Goal: Transaction & Acquisition: Download file/media

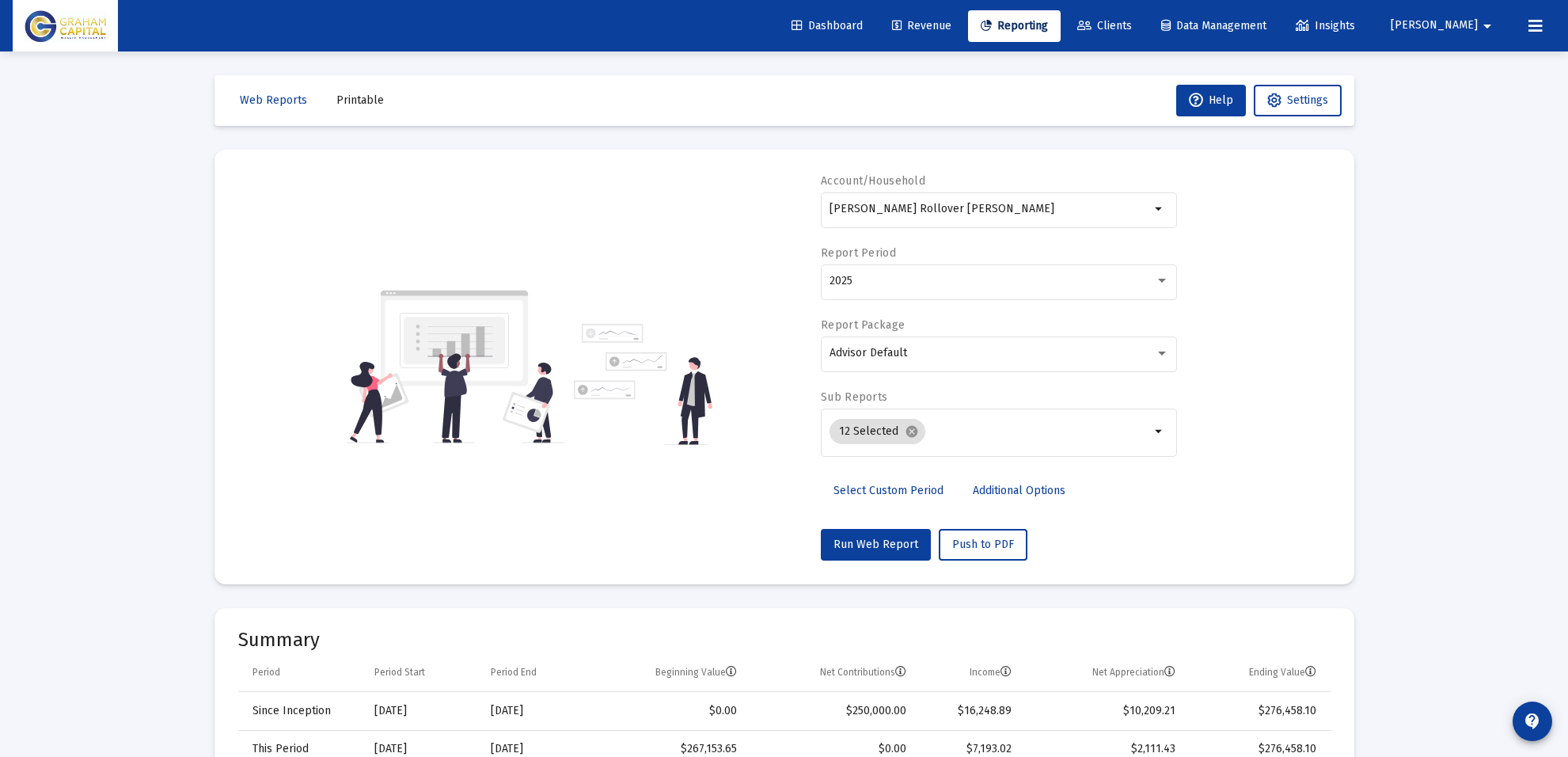
select select "View all"
click at [1050, 214] on input "[PERSON_NAME] Rollover [PERSON_NAME]" at bounding box center [990, 210] width 320 height 13
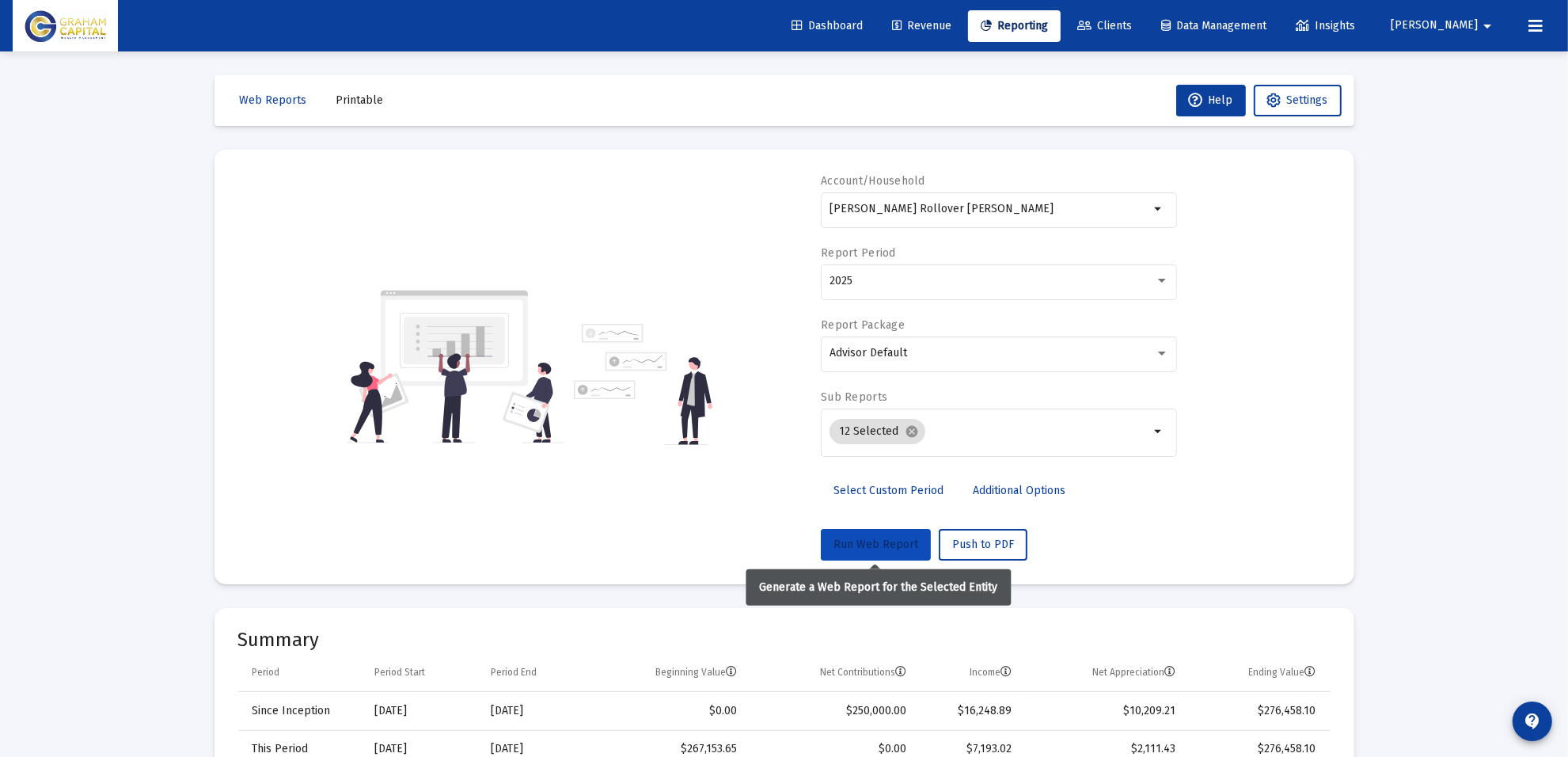
click at [875, 529] on button "Run Web Report" at bounding box center [876, 545] width 110 height 32
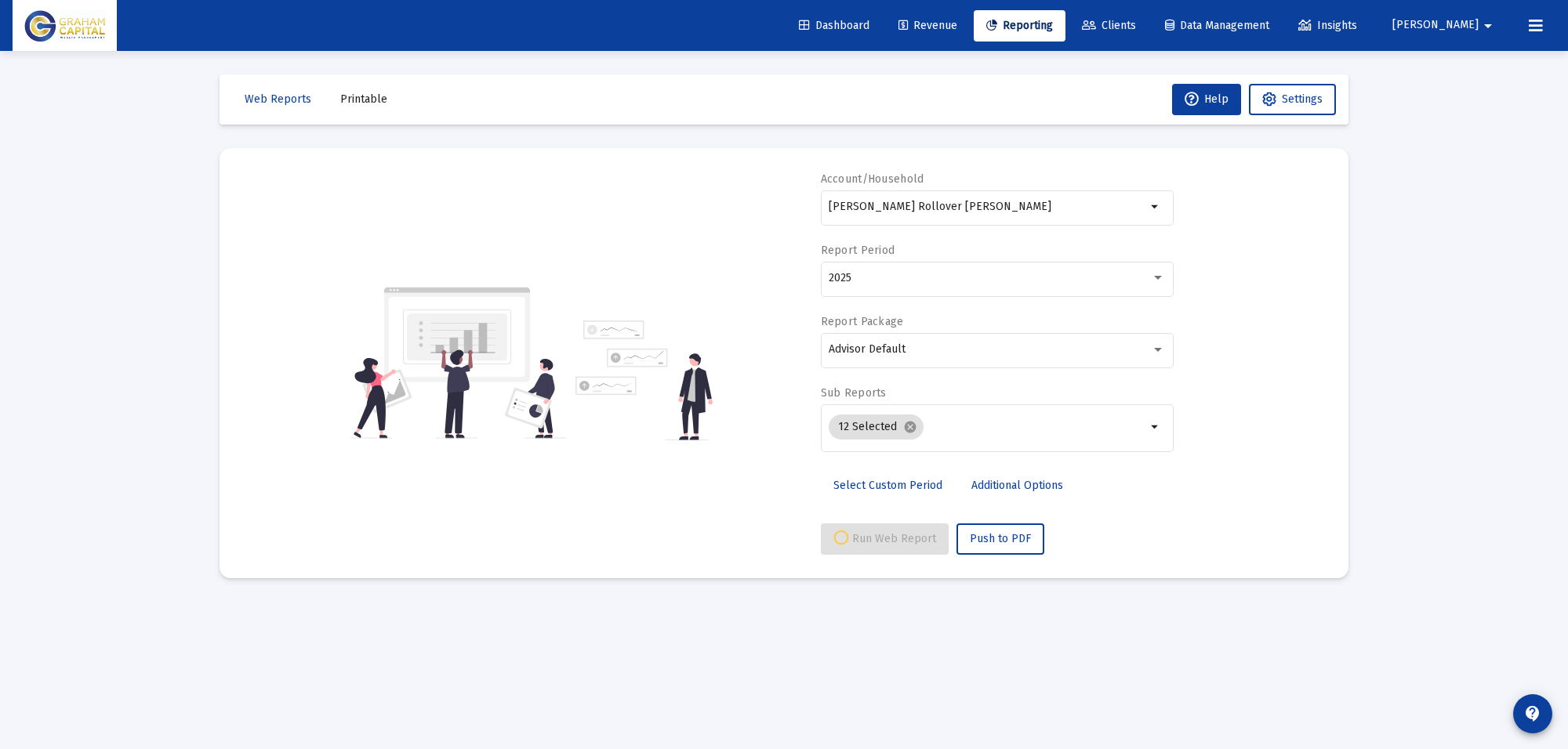
select select "View all"
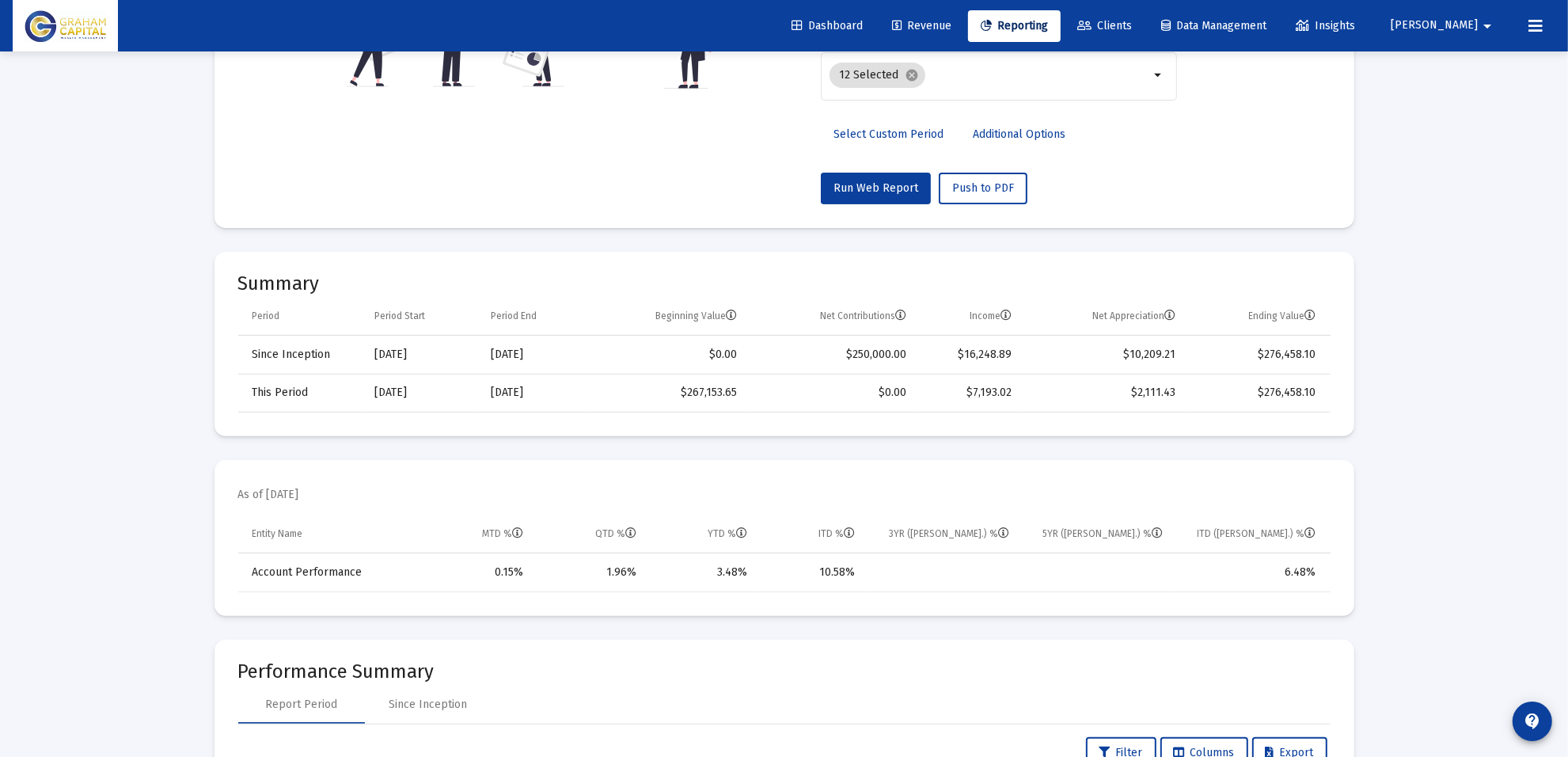
scroll to position [297, 0]
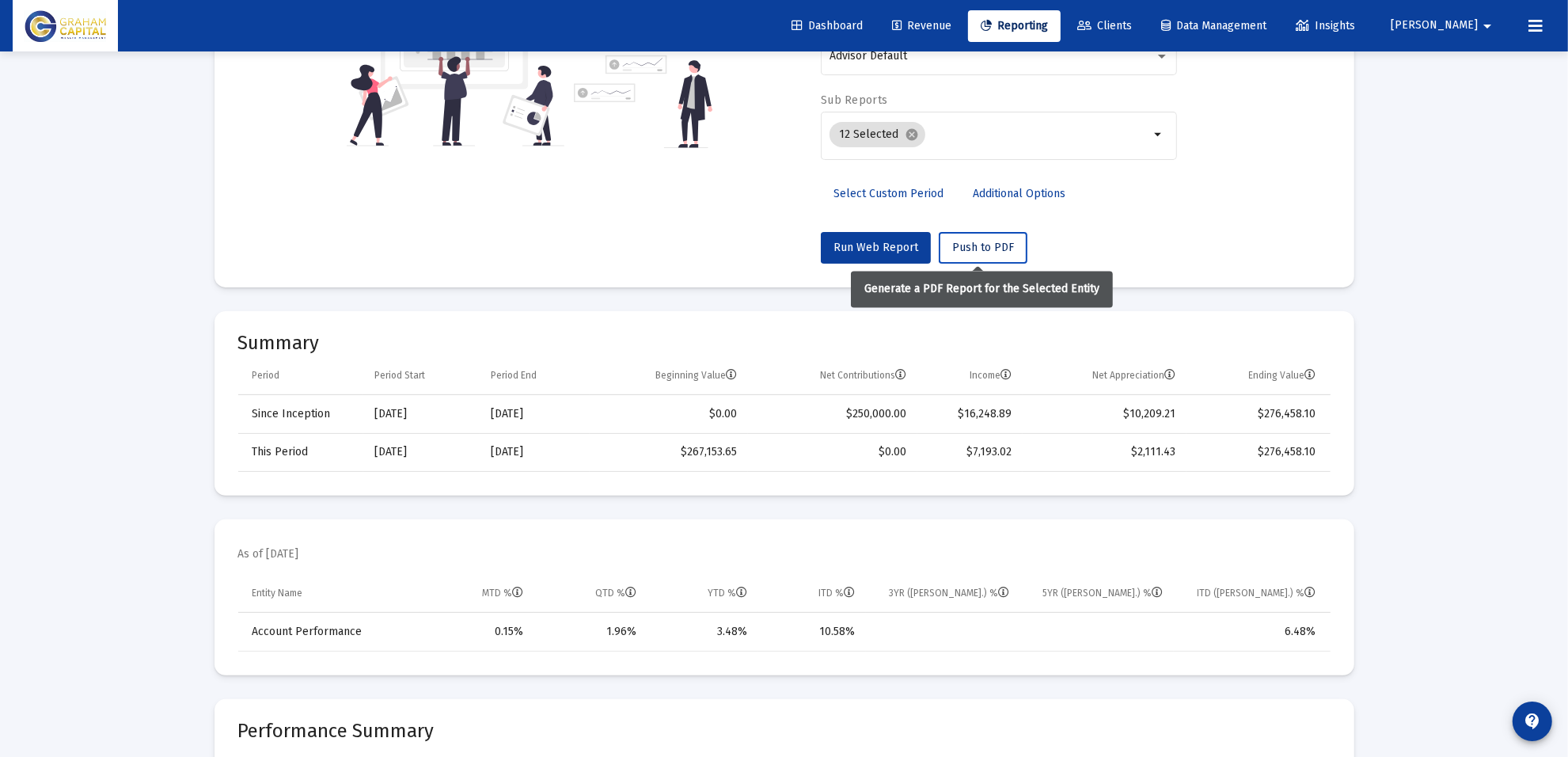
click at [980, 255] on button "Push to PDF" at bounding box center [982, 248] width 88 height 32
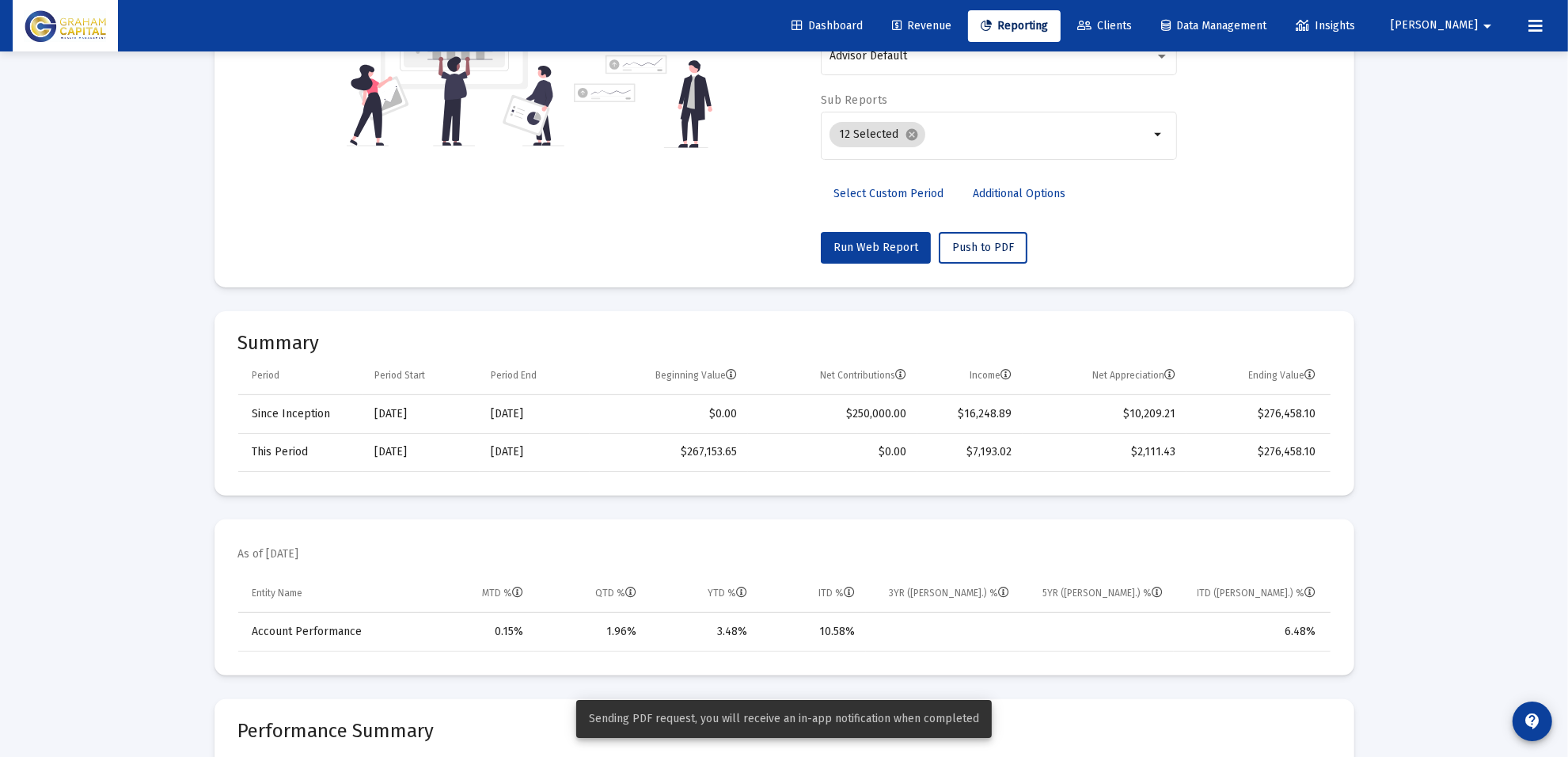
scroll to position [0, 0]
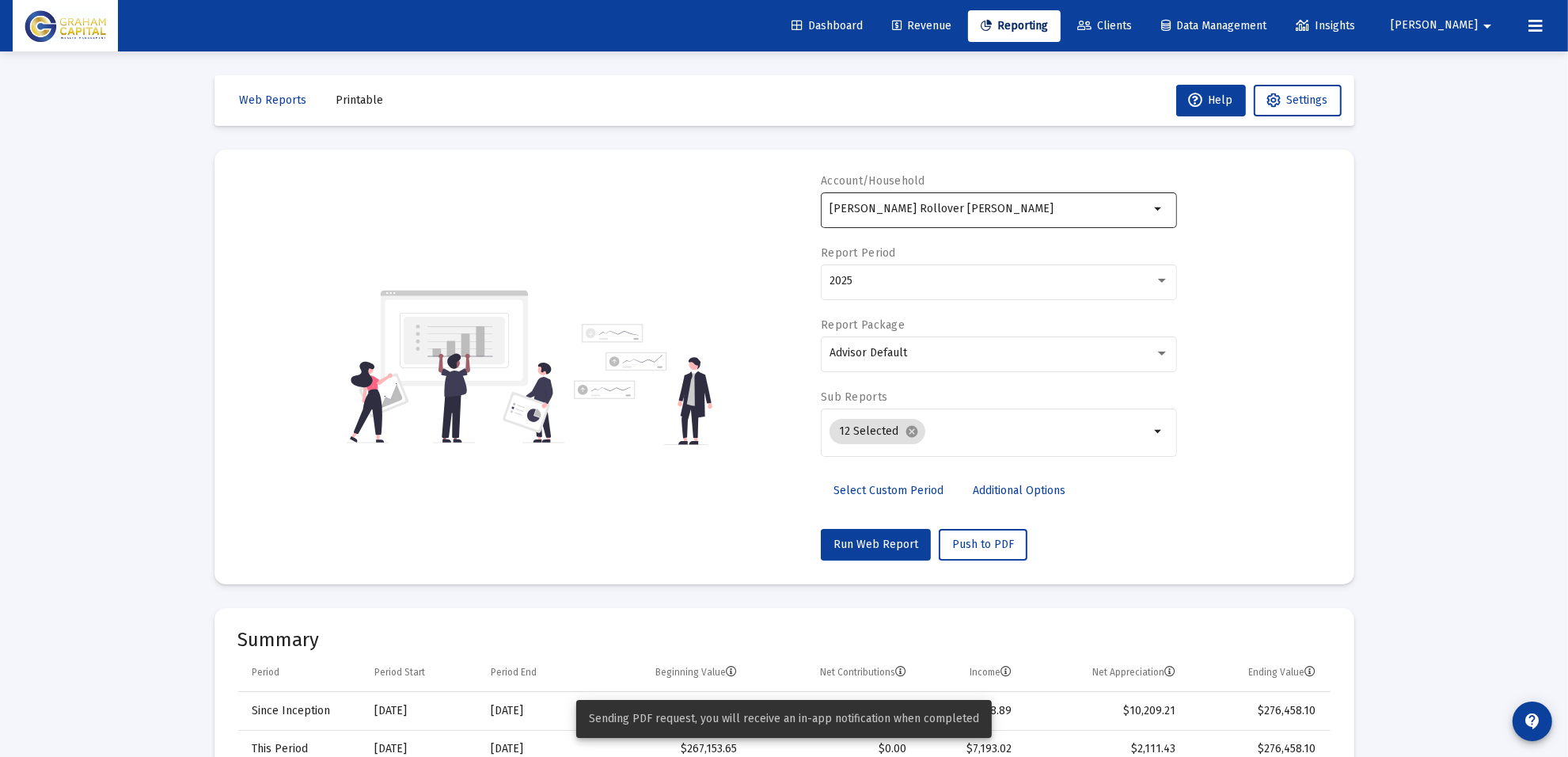
click at [881, 215] on div "[PERSON_NAME] Rollover [PERSON_NAME]" at bounding box center [990, 209] width 320 height 39
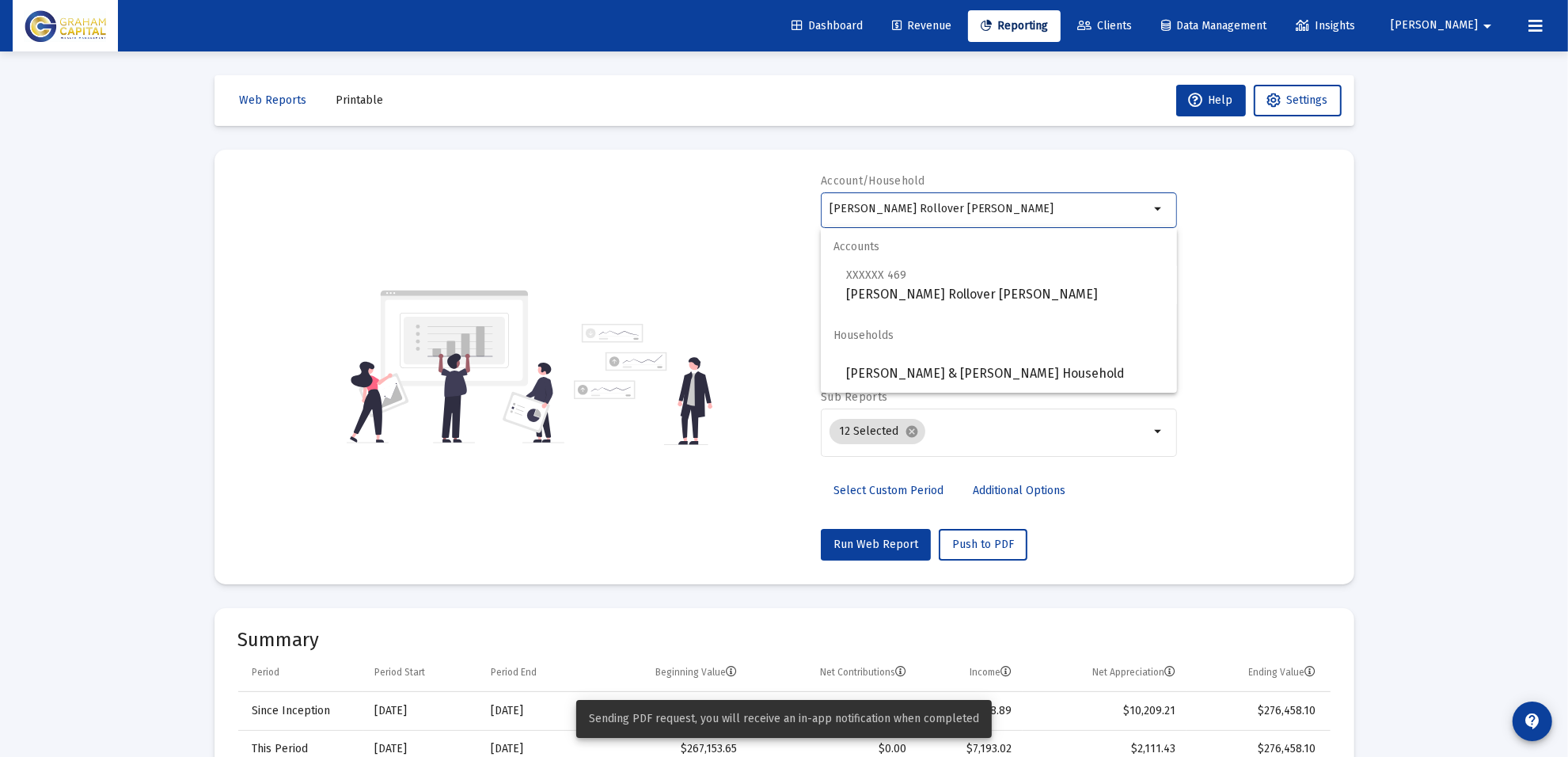
click at [885, 209] on input "[PERSON_NAME] Rollover [PERSON_NAME]" at bounding box center [990, 210] width 320 height 13
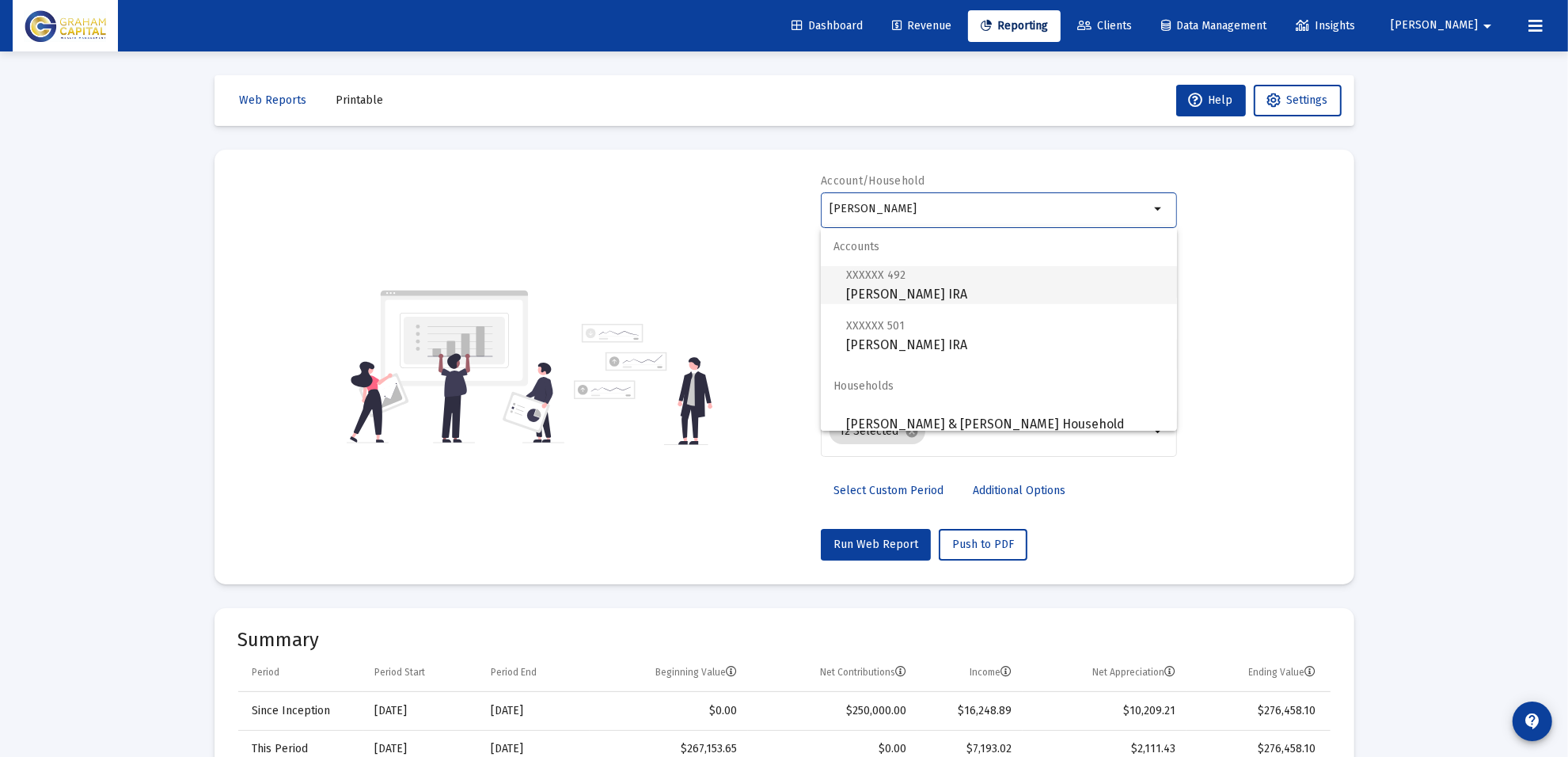
click at [901, 289] on span "XXXXXX 492 [PERSON_NAME] Rollover [PERSON_NAME]" at bounding box center [1006, 285] width 318 height 39
type input "[PERSON_NAME] IRA"
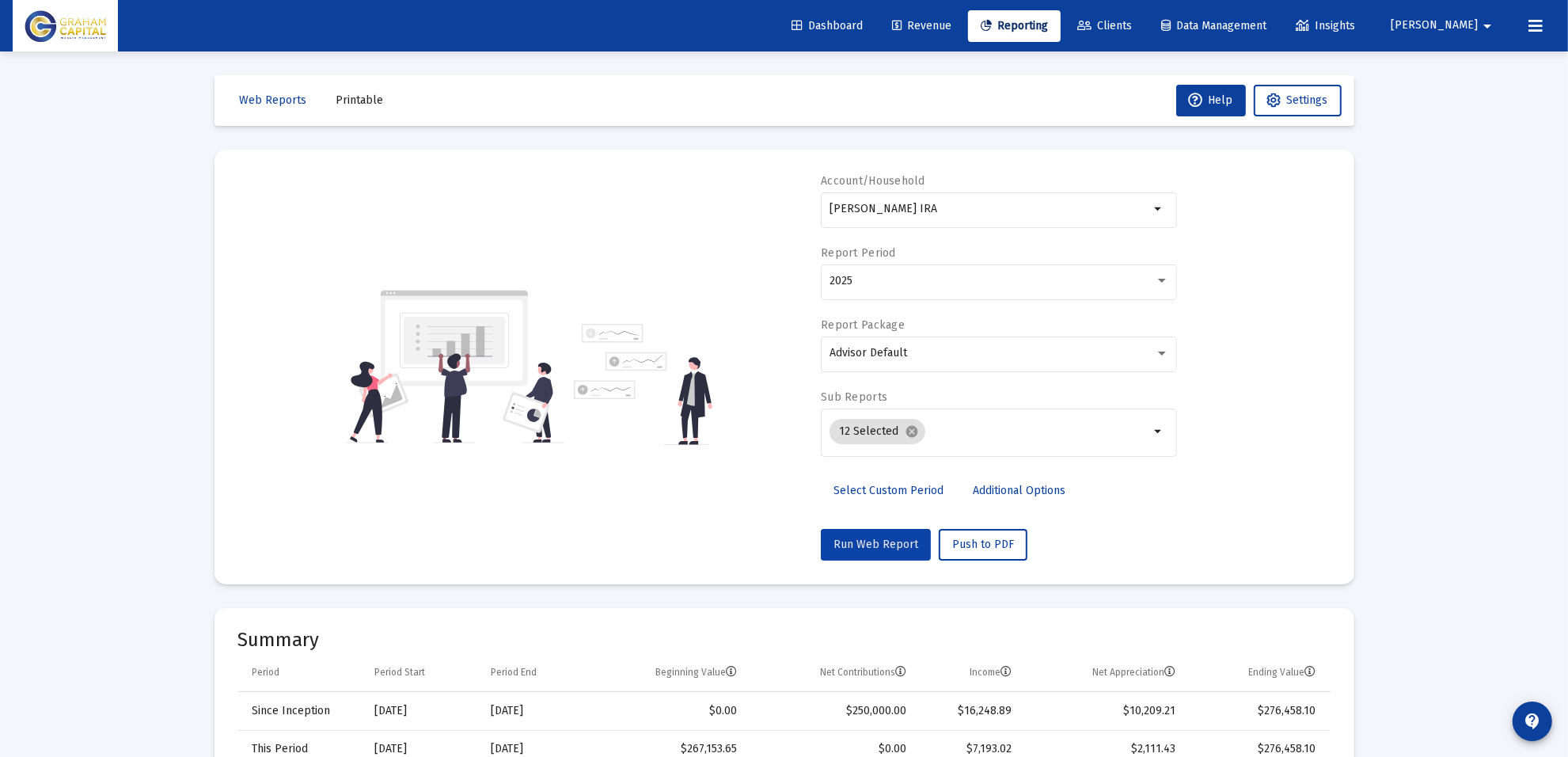
click at [881, 542] on span "Run Web Report" at bounding box center [875, 544] width 85 height 13
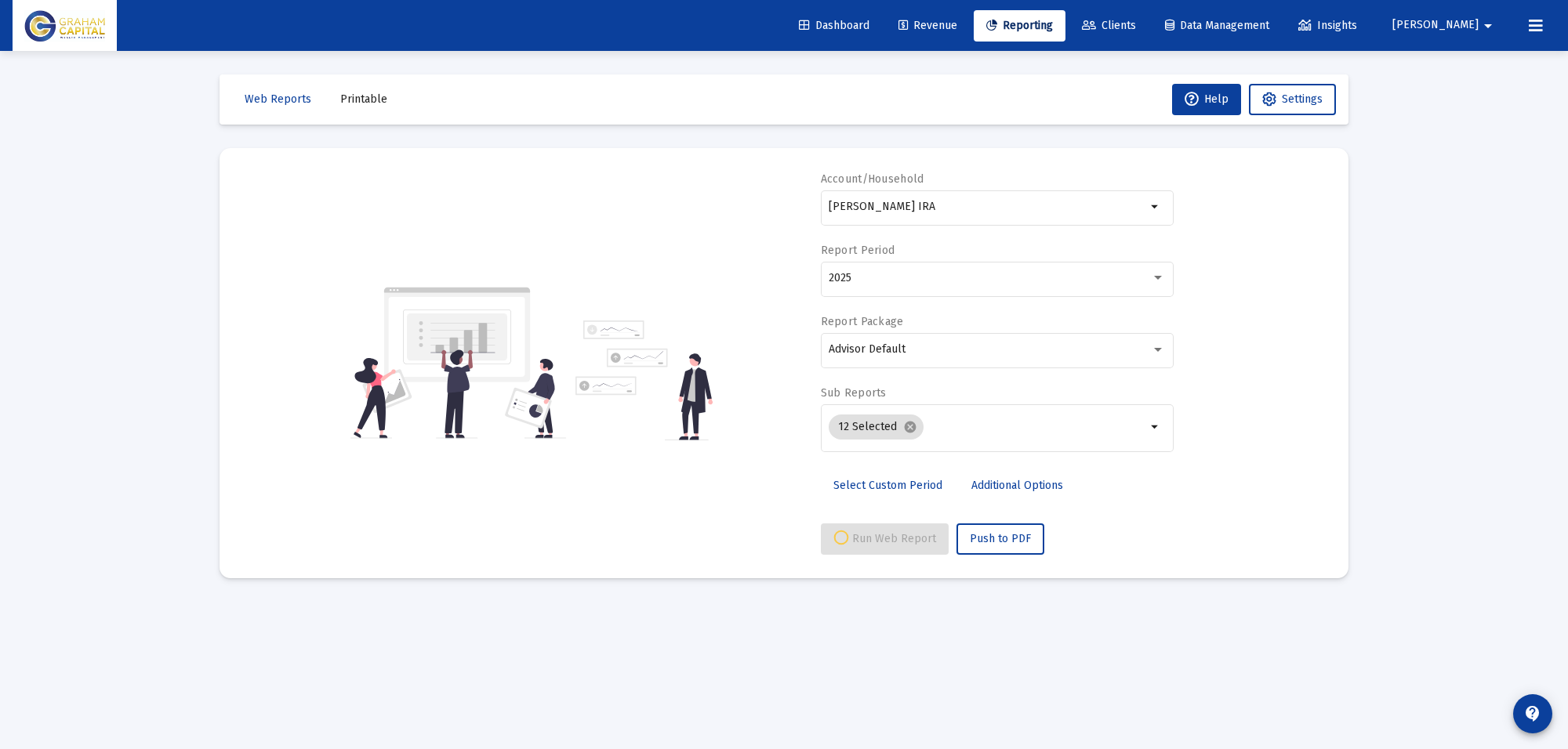
select select "View all"
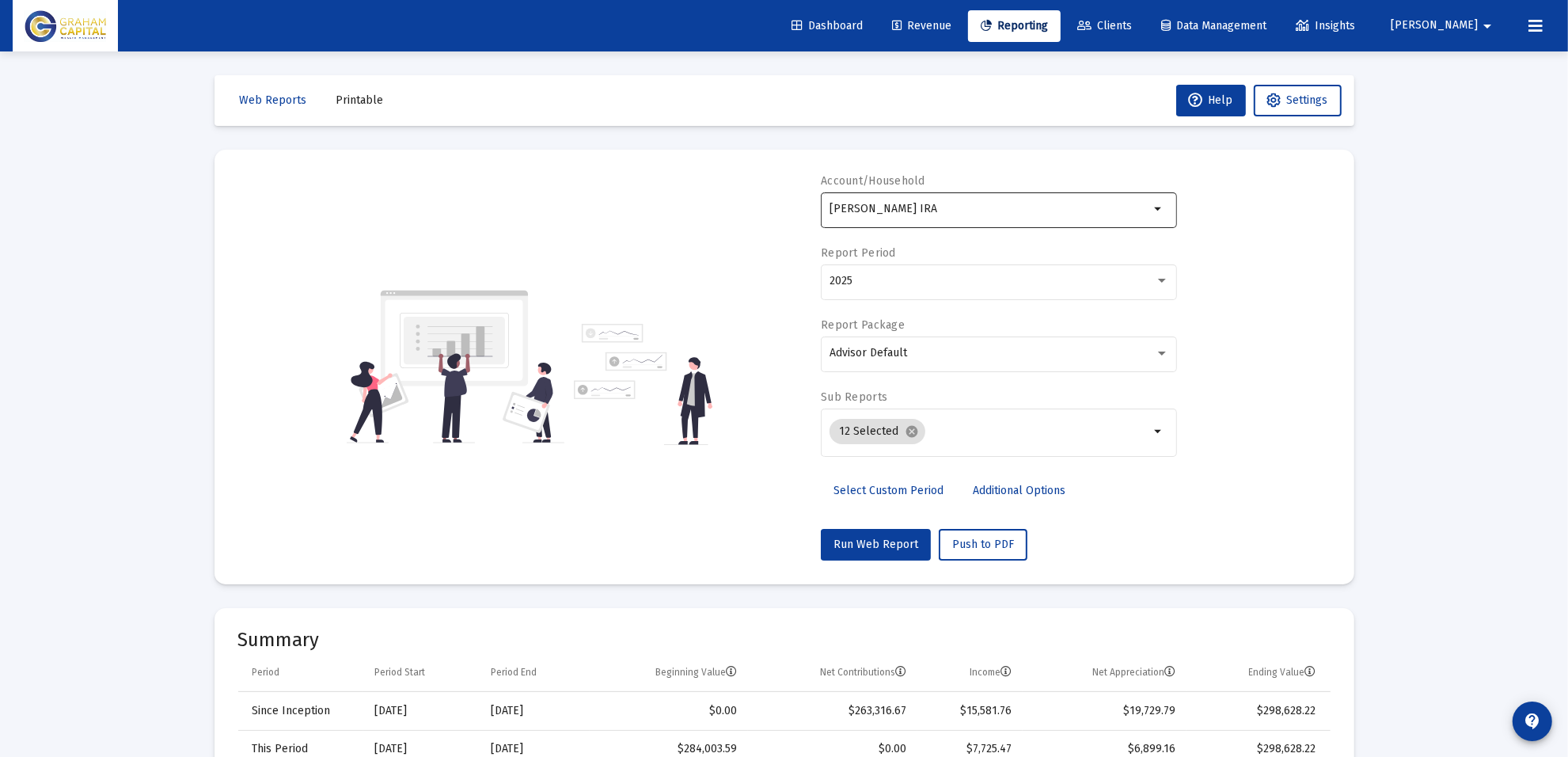
click at [1010, 203] on input "[PERSON_NAME] IRA" at bounding box center [990, 210] width 320 height 13
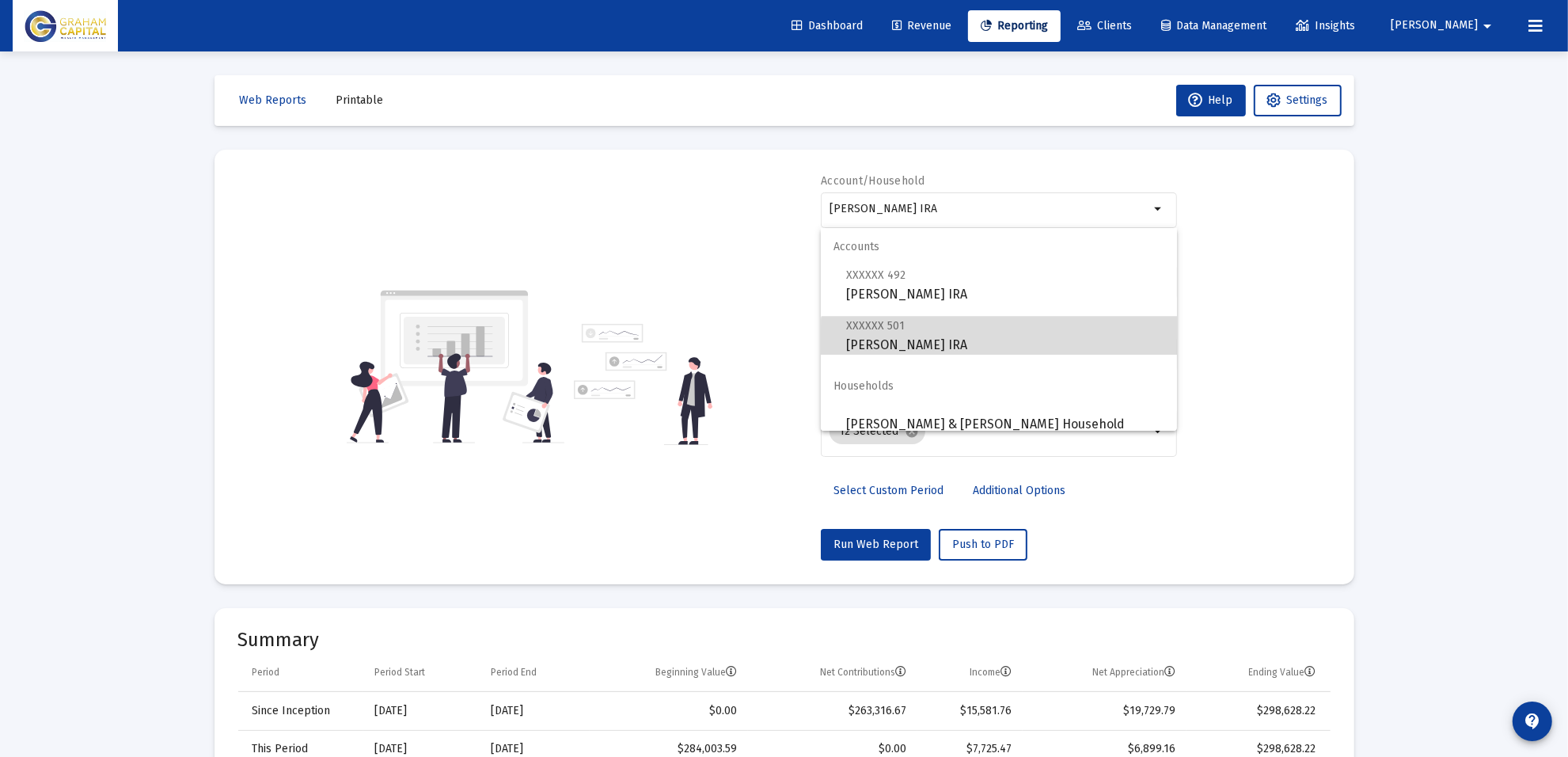
click at [1004, 348] on span "XXXXXX 501 [PERSON_NAME] IRA" at bounding box center [1006, 335] width 318 height 39
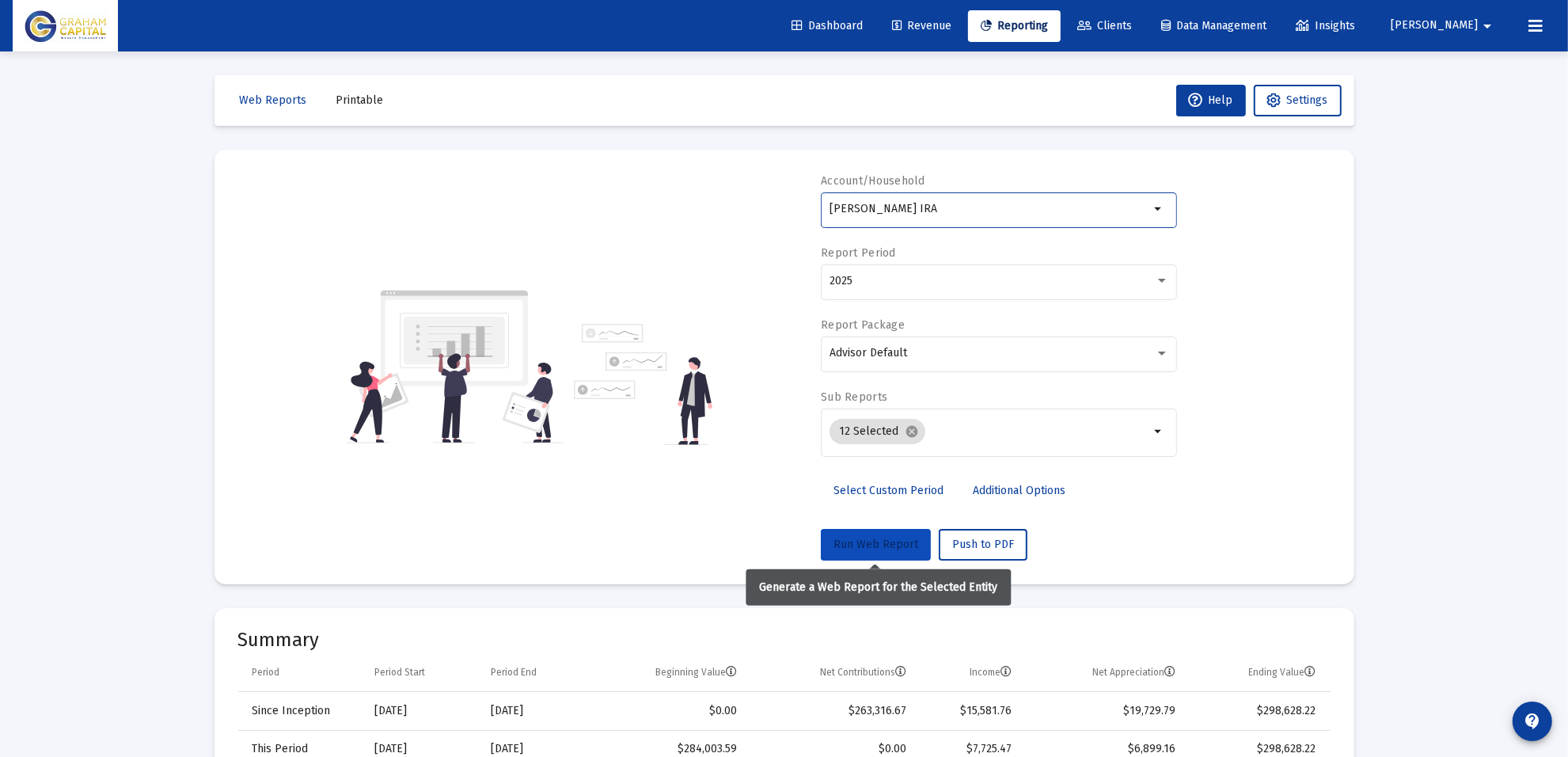
click at [903, 541] on span "Run Web Report" at bounding box center [875, 544] width 85 height 13
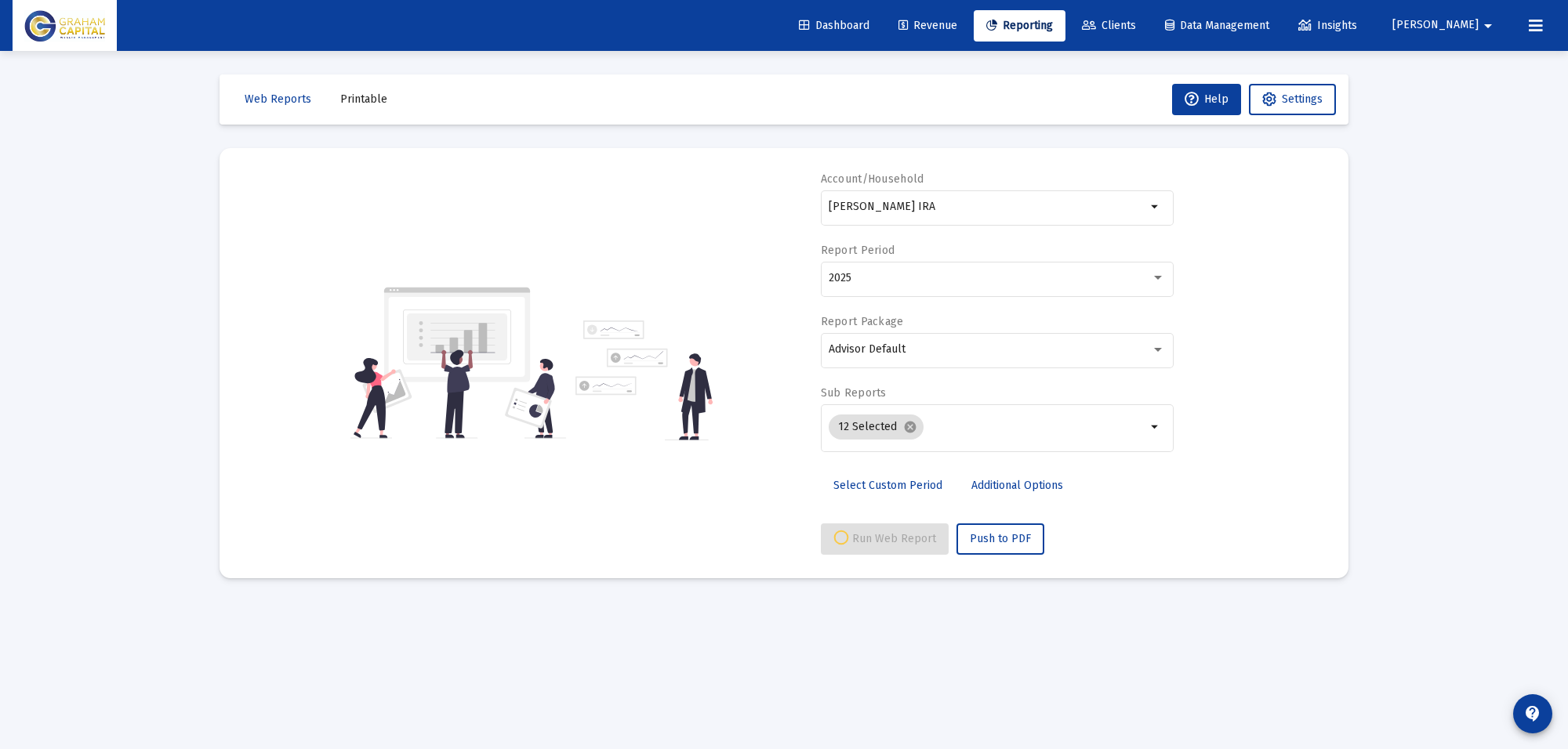
select select "View all"
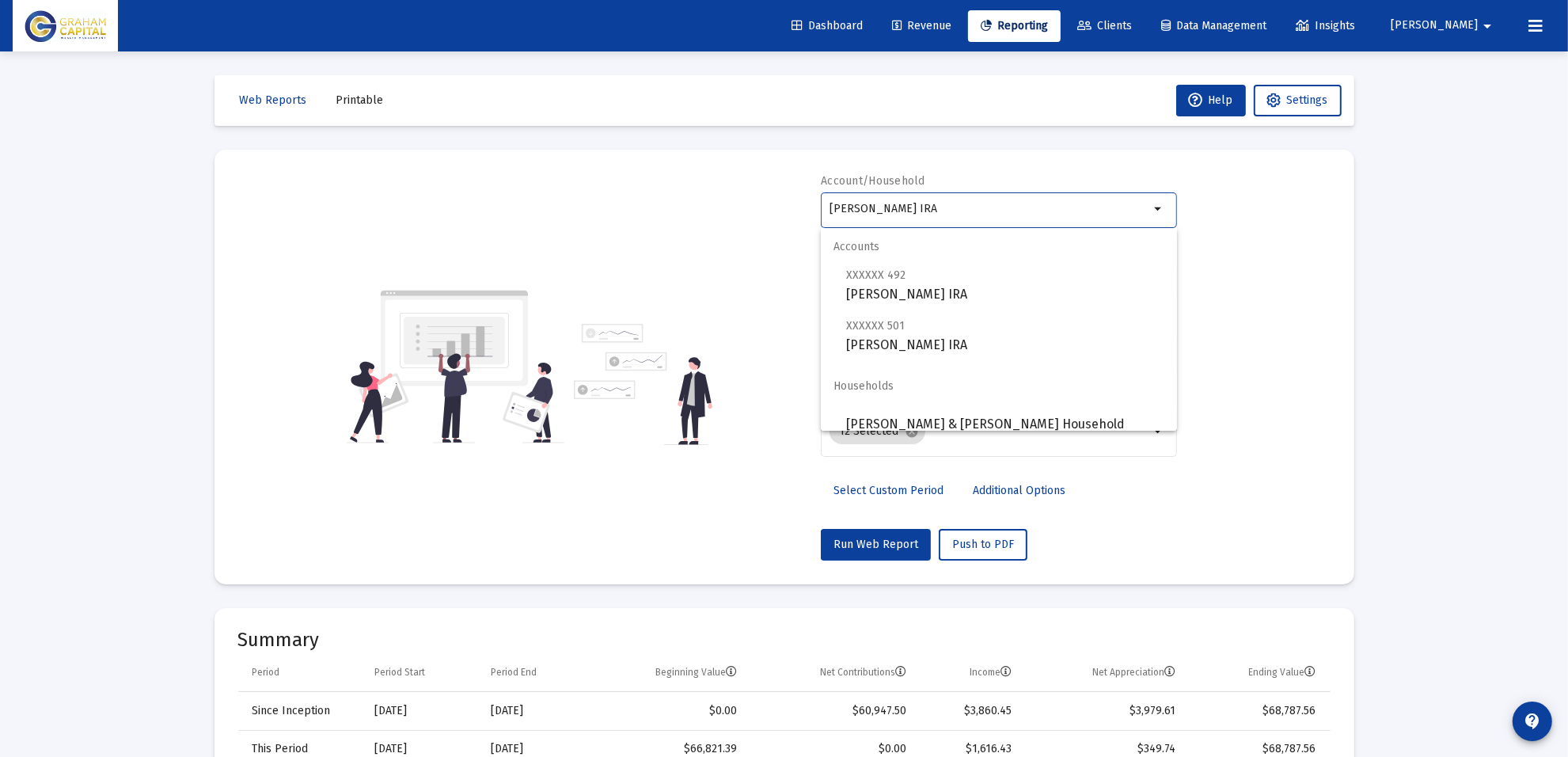
click at [944, 208] on input "[PERSON_NAME] IRA" at bounding box center [990, 210] width 320 height 13
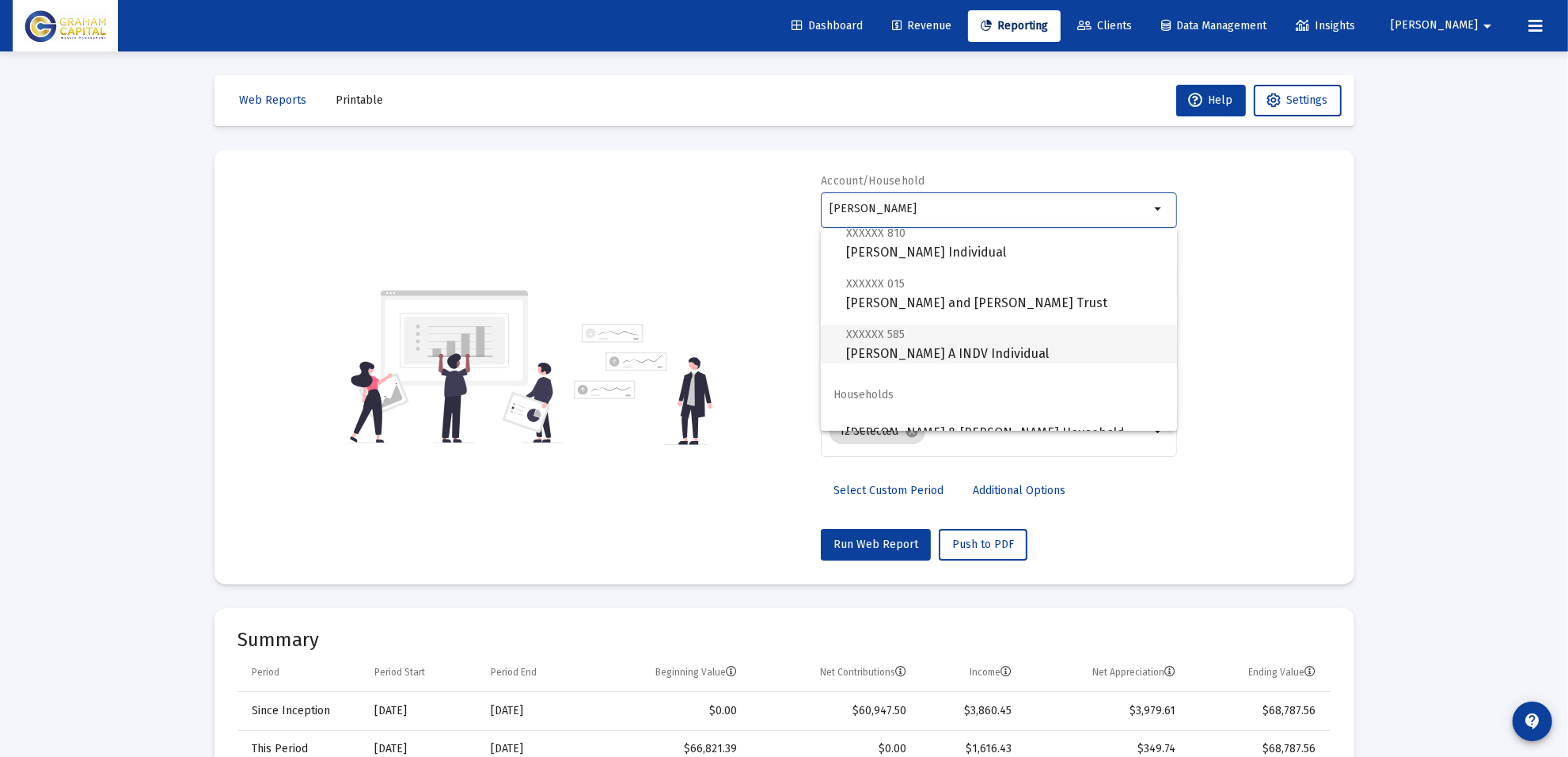
scroll to position [63, 0]
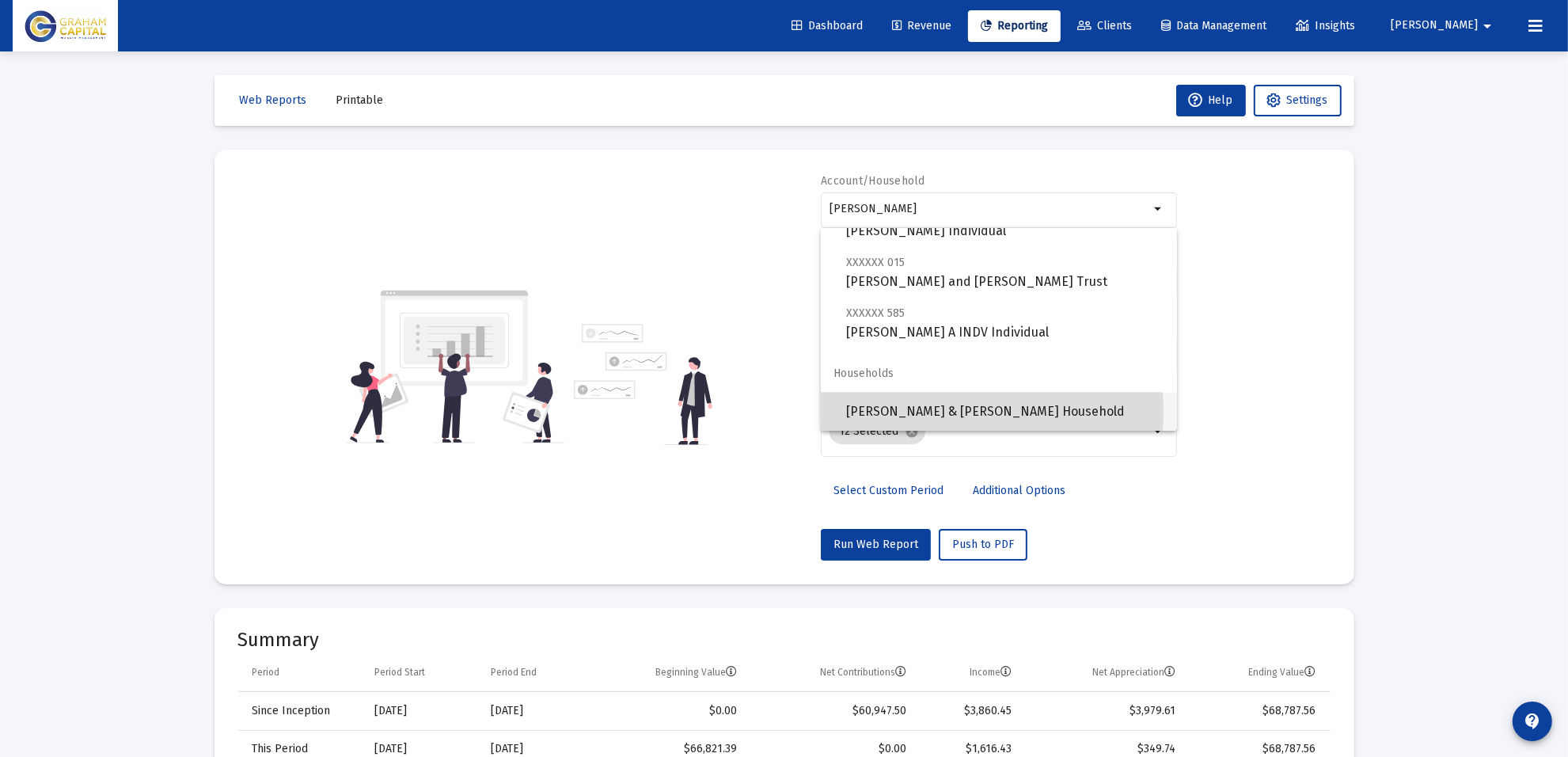
click at [964, 412] on span "[PERSON_NAME] & [PERSON_NAME] Household" at bounding box center [1006, 412] width 318 height 38
type input "[PERSON_NAME] & [PERSON_NAME] Household"
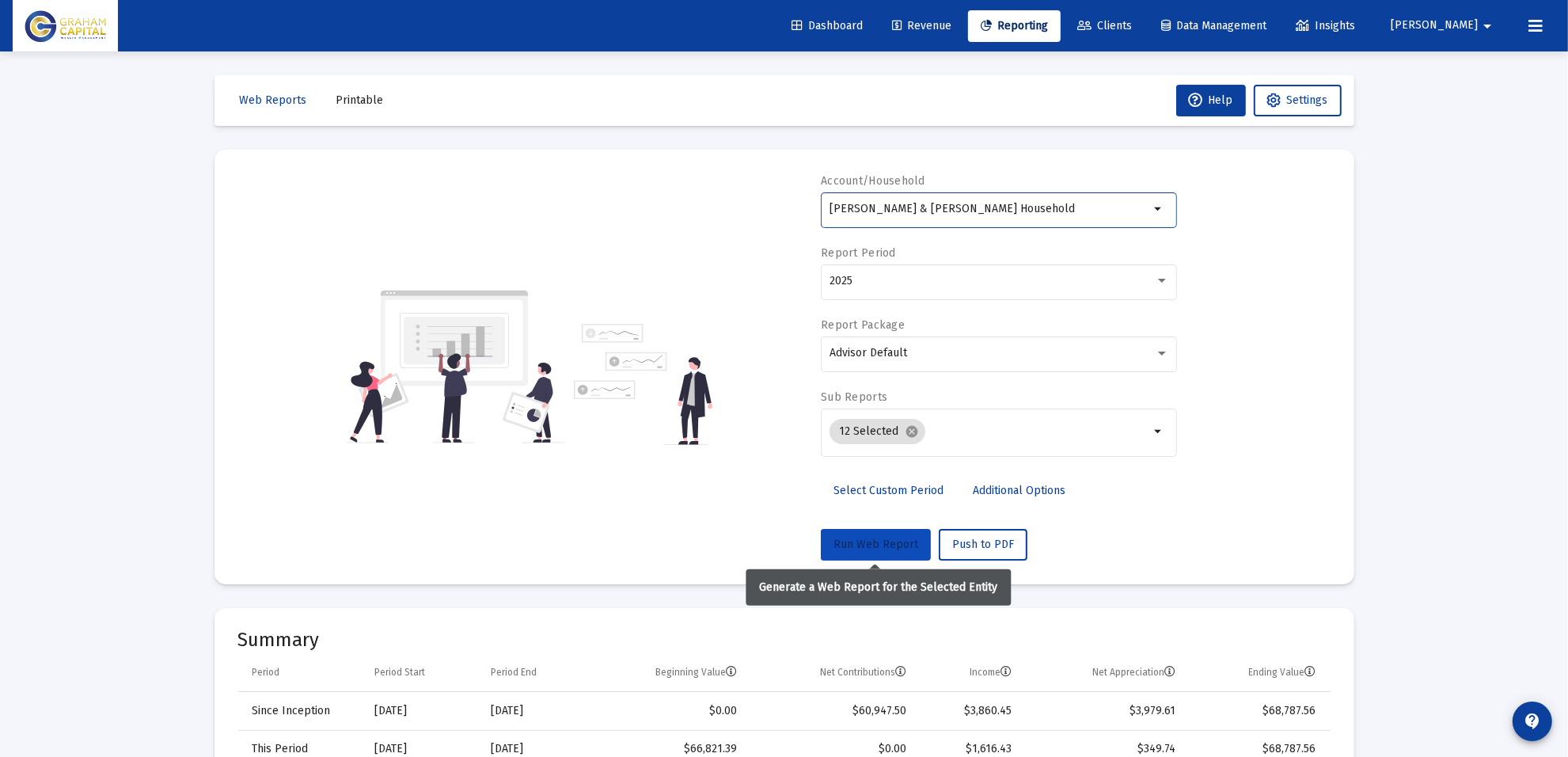
click at [872, 539] on span "Run Web Report" at bounding box center [875, 544] width 85 height 13
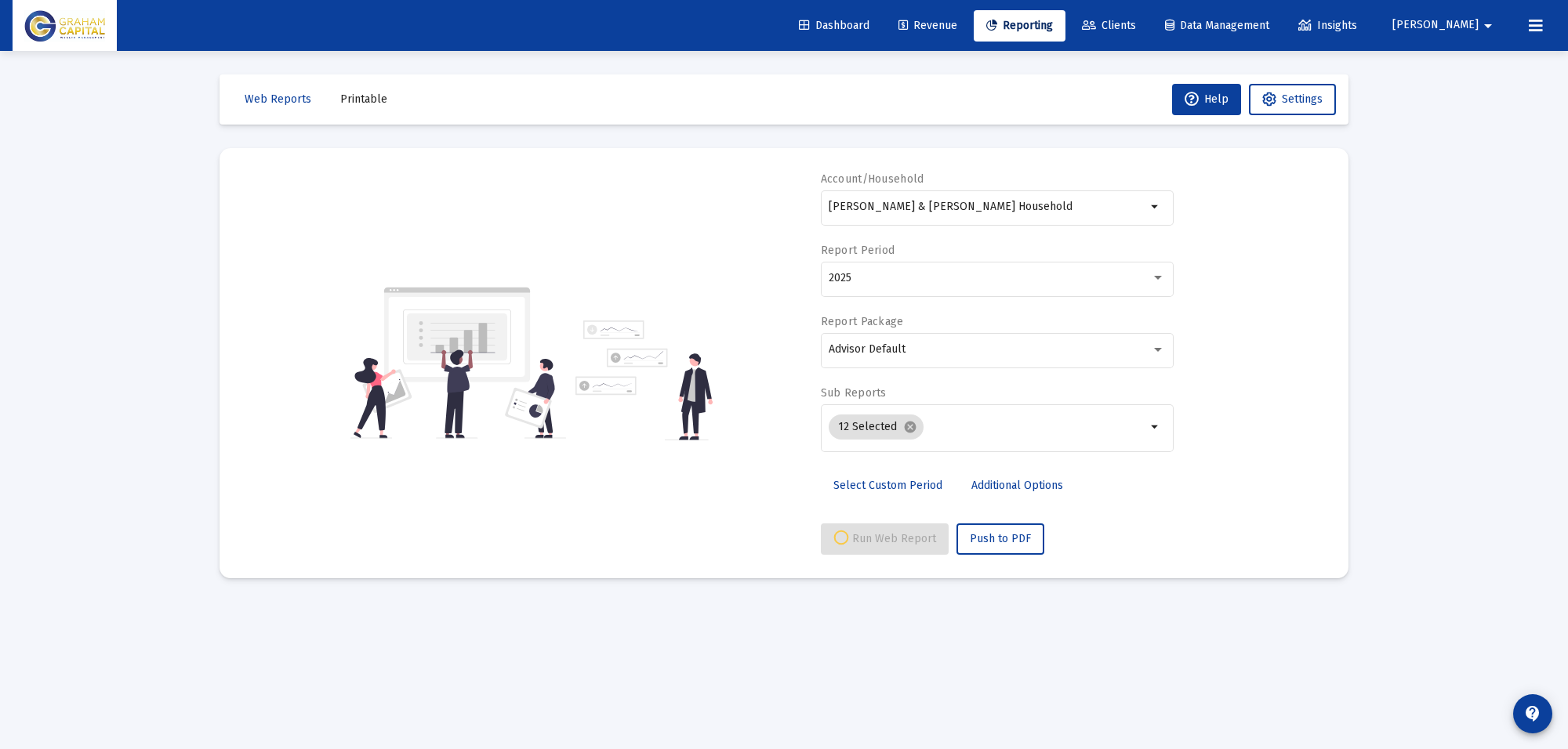
click at [365, 96] on span "Printable" at bounding box center [363, 99] width 47 height 13
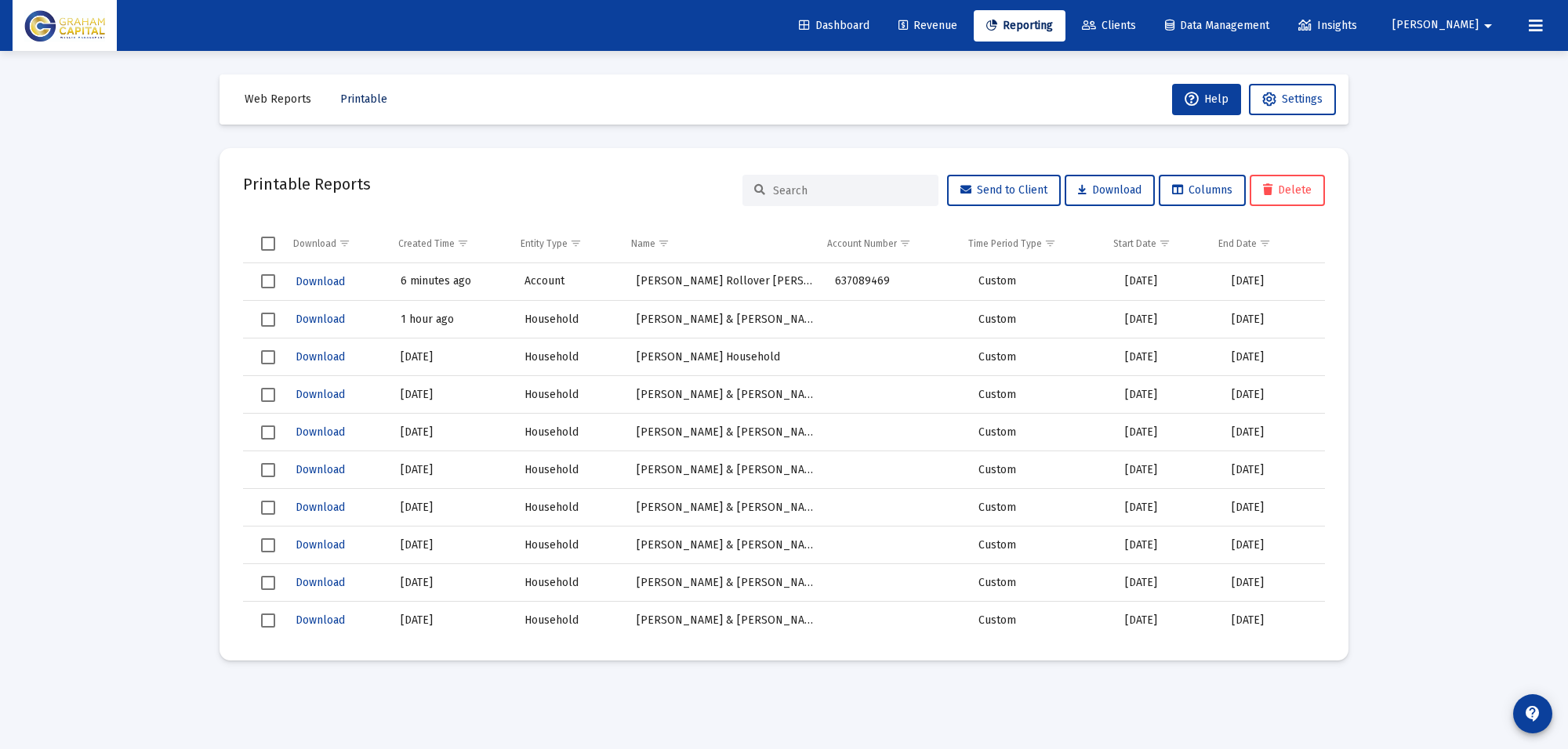
click at [367, 111] on button "Printable" at bounding box center [363, 99] width 72 height 31
click at [253, 102] on span "Web Reports" at bounding box center [277, 99] width 66 height 13
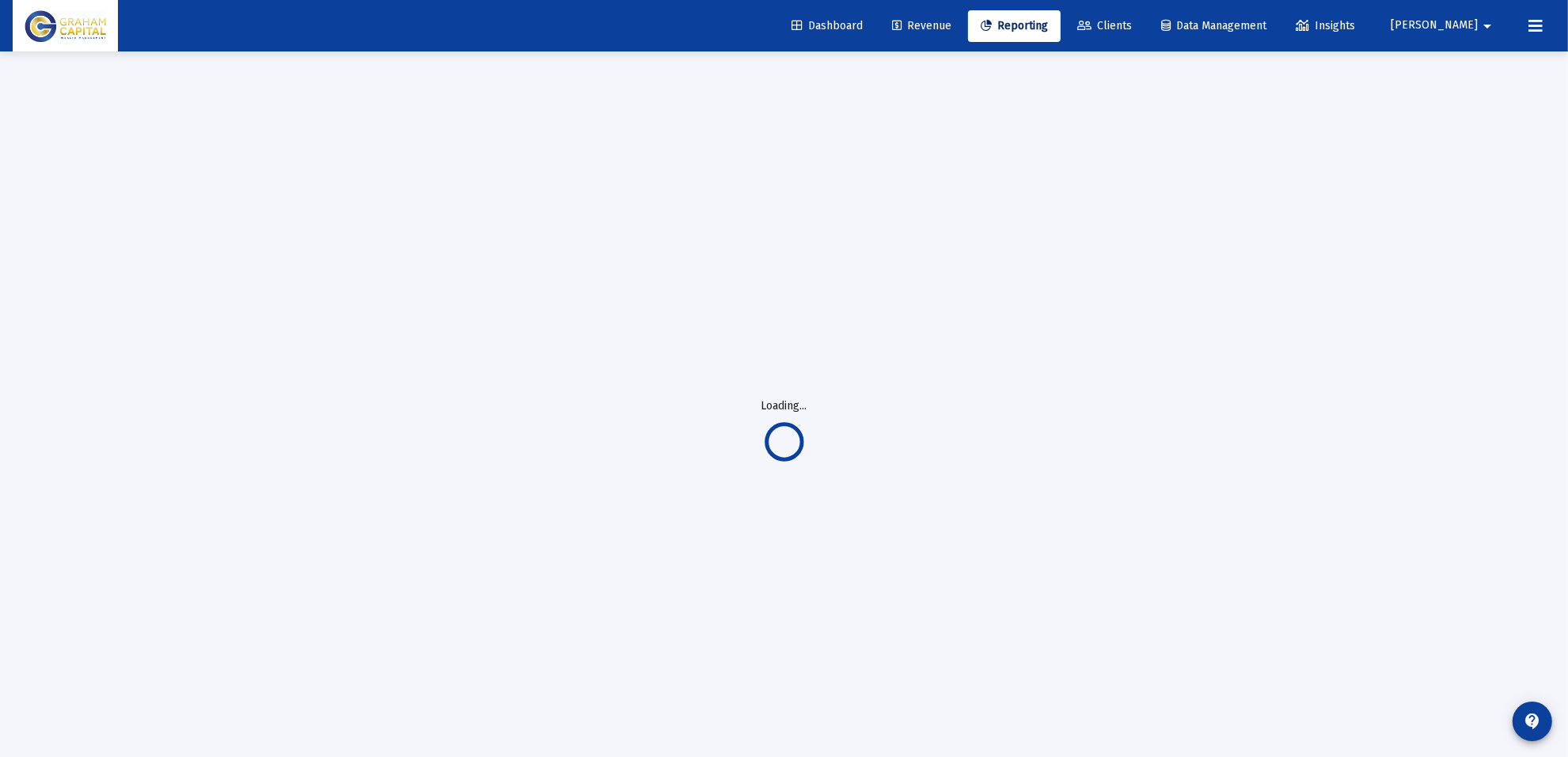
select select "View all"
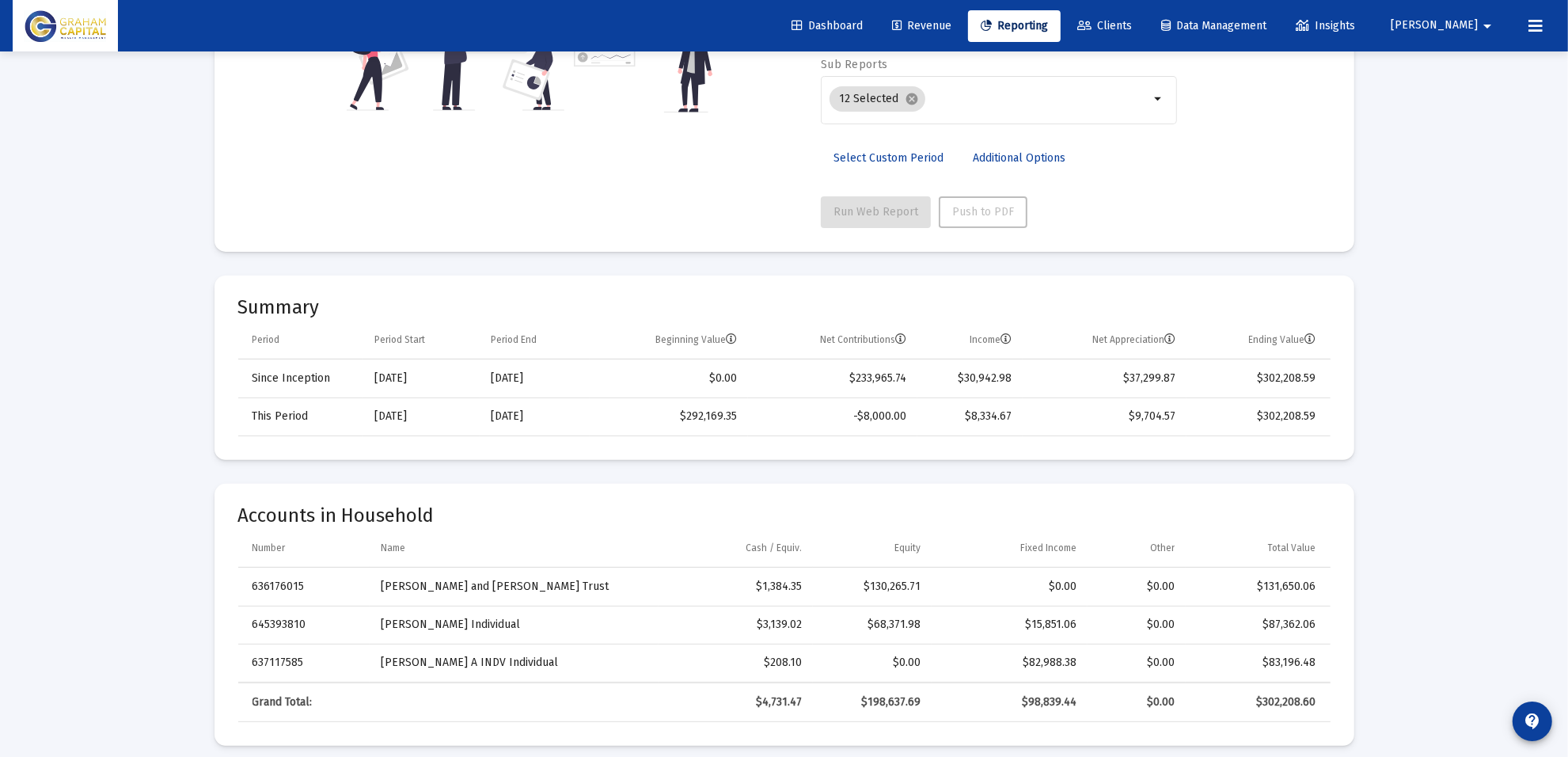
scroll to position [198, 0]
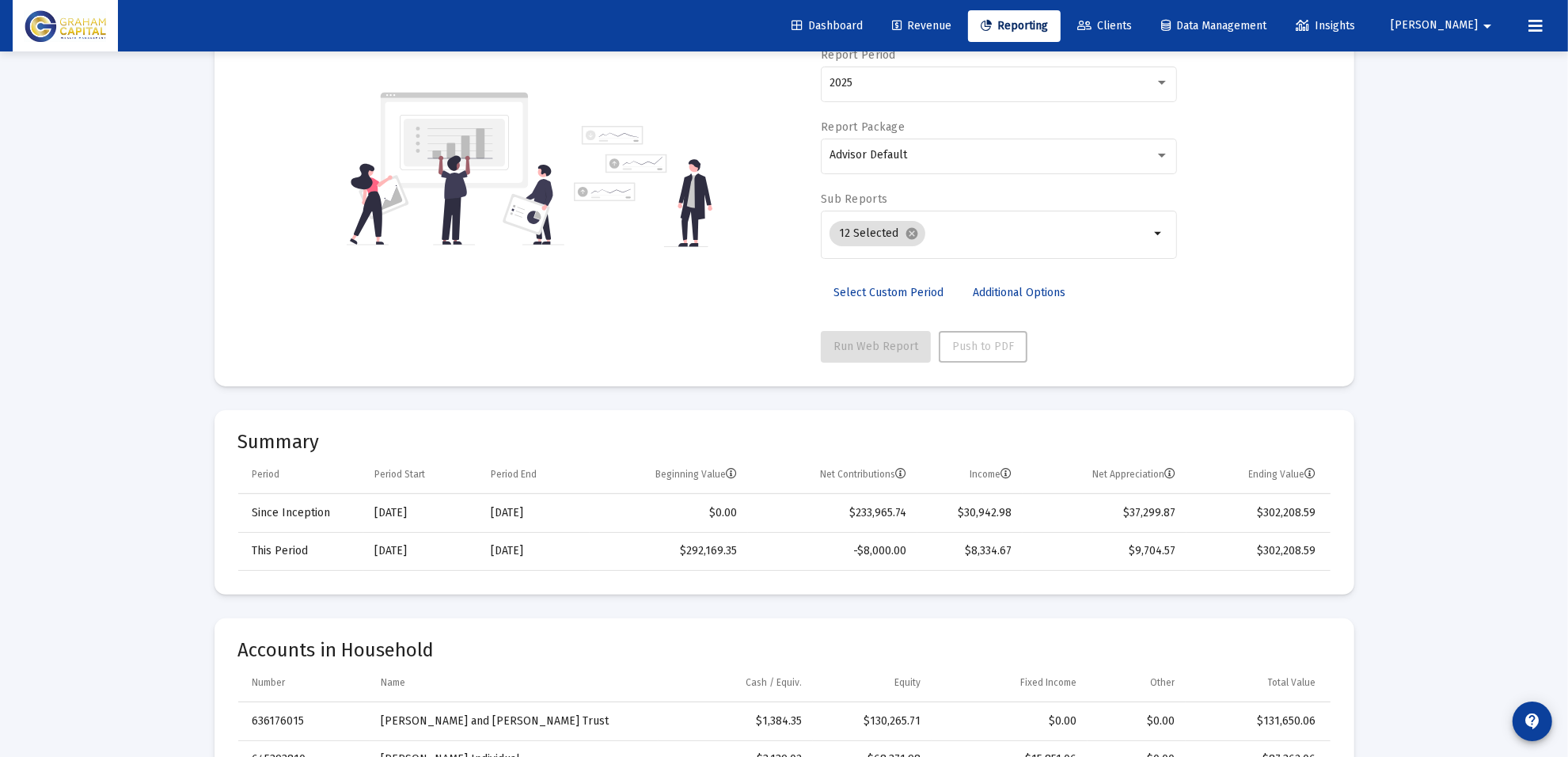
click at [1269, 318] on div "Account/Household arrow_drop_down Report Period 2025 Report Package Advisor Def…" at bounding box center [784, 169] width 1092 height 387
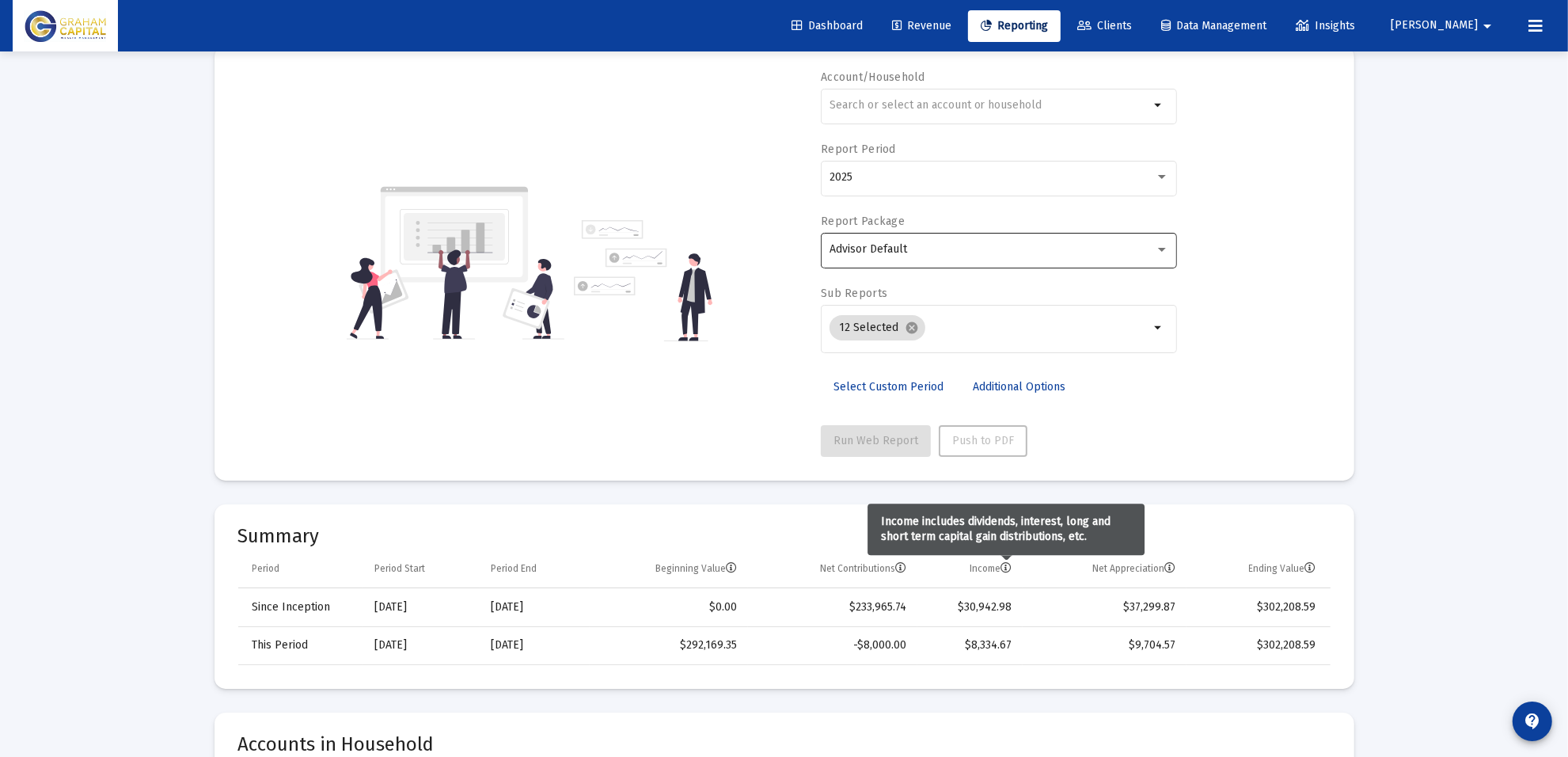
scroll to position [0, 0]
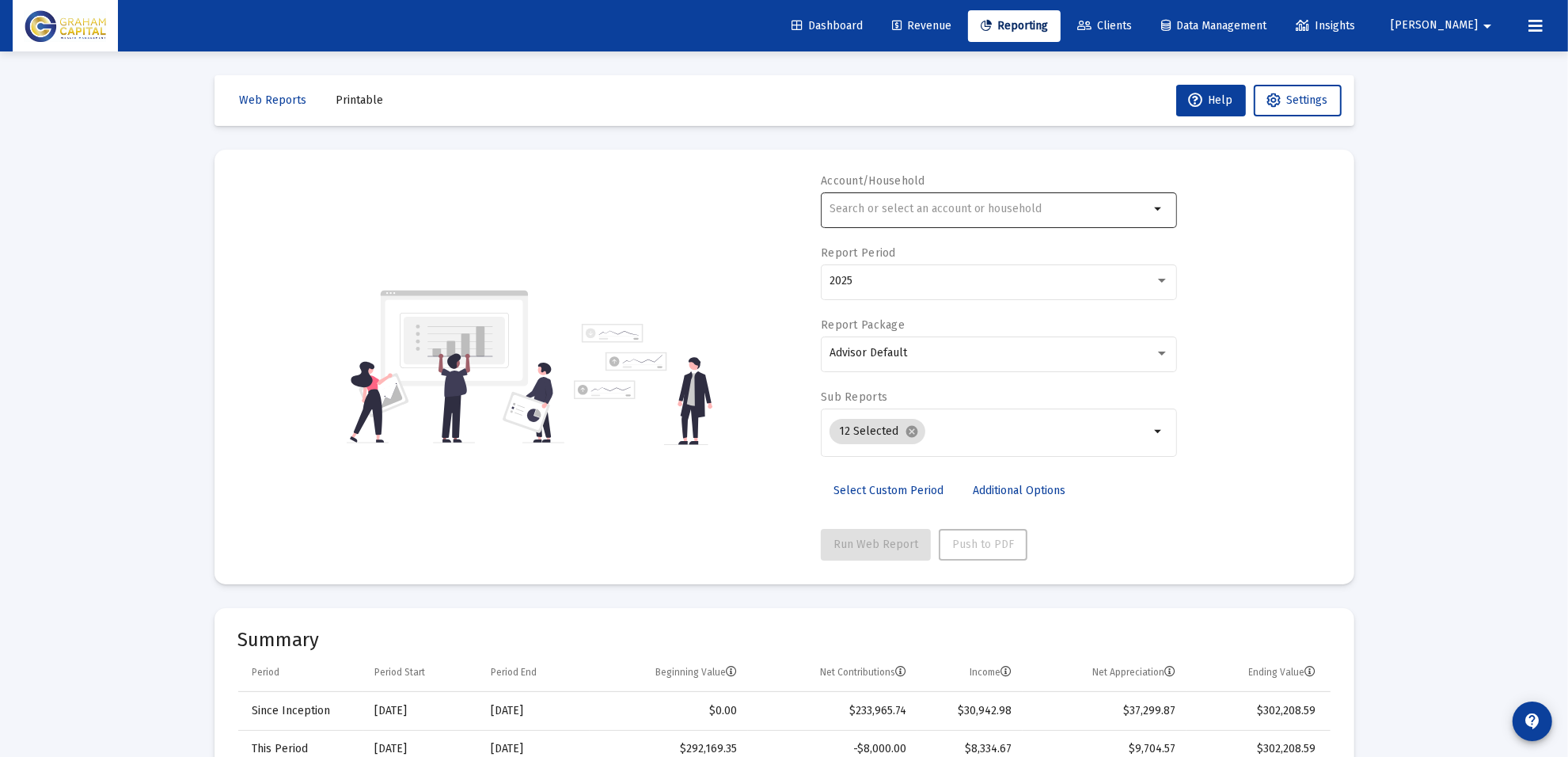
click at [956, 211] on input "text" at bounding box center [990, 210] width 320 height 13
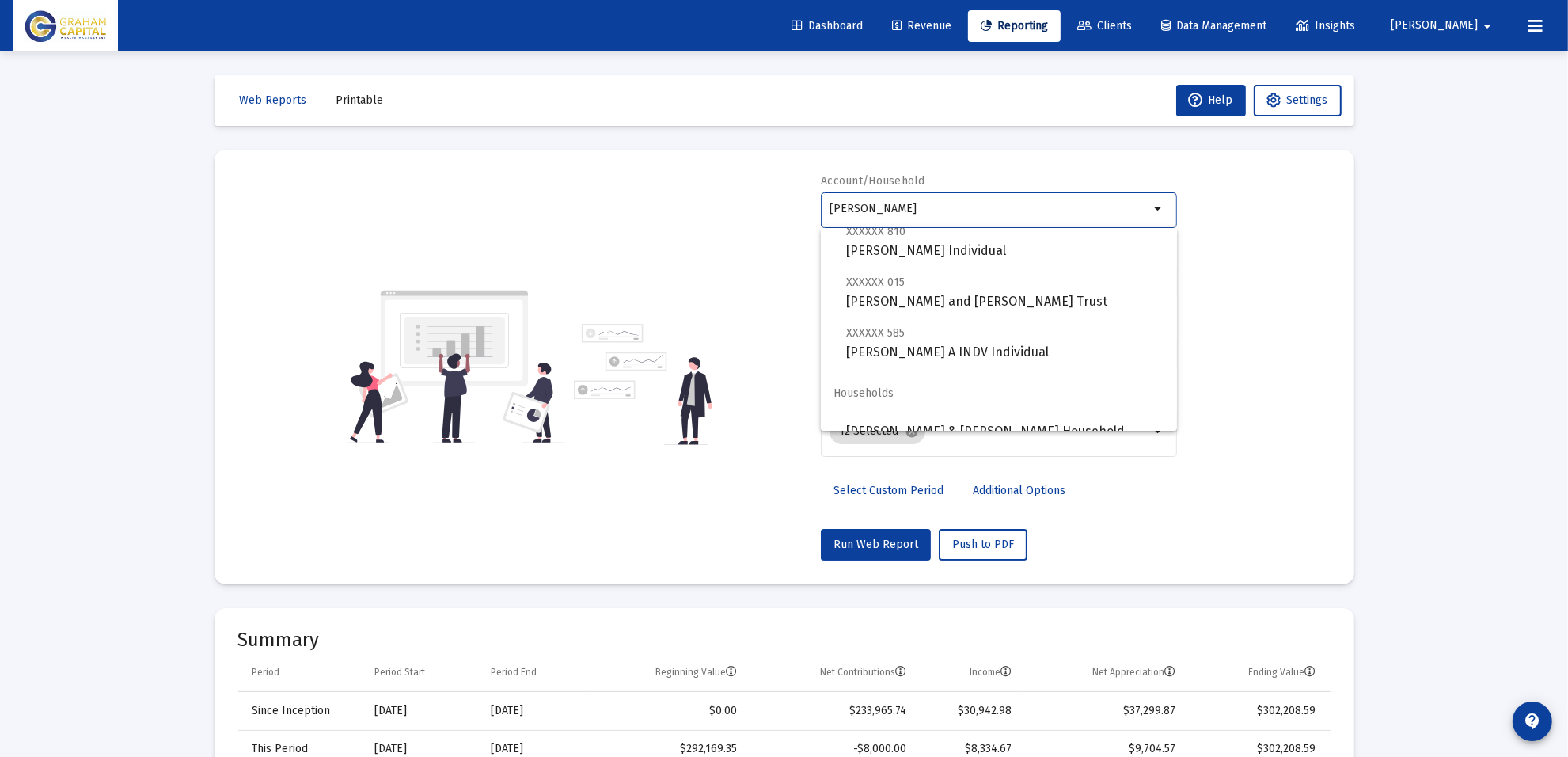
scroll to position [63, 0]
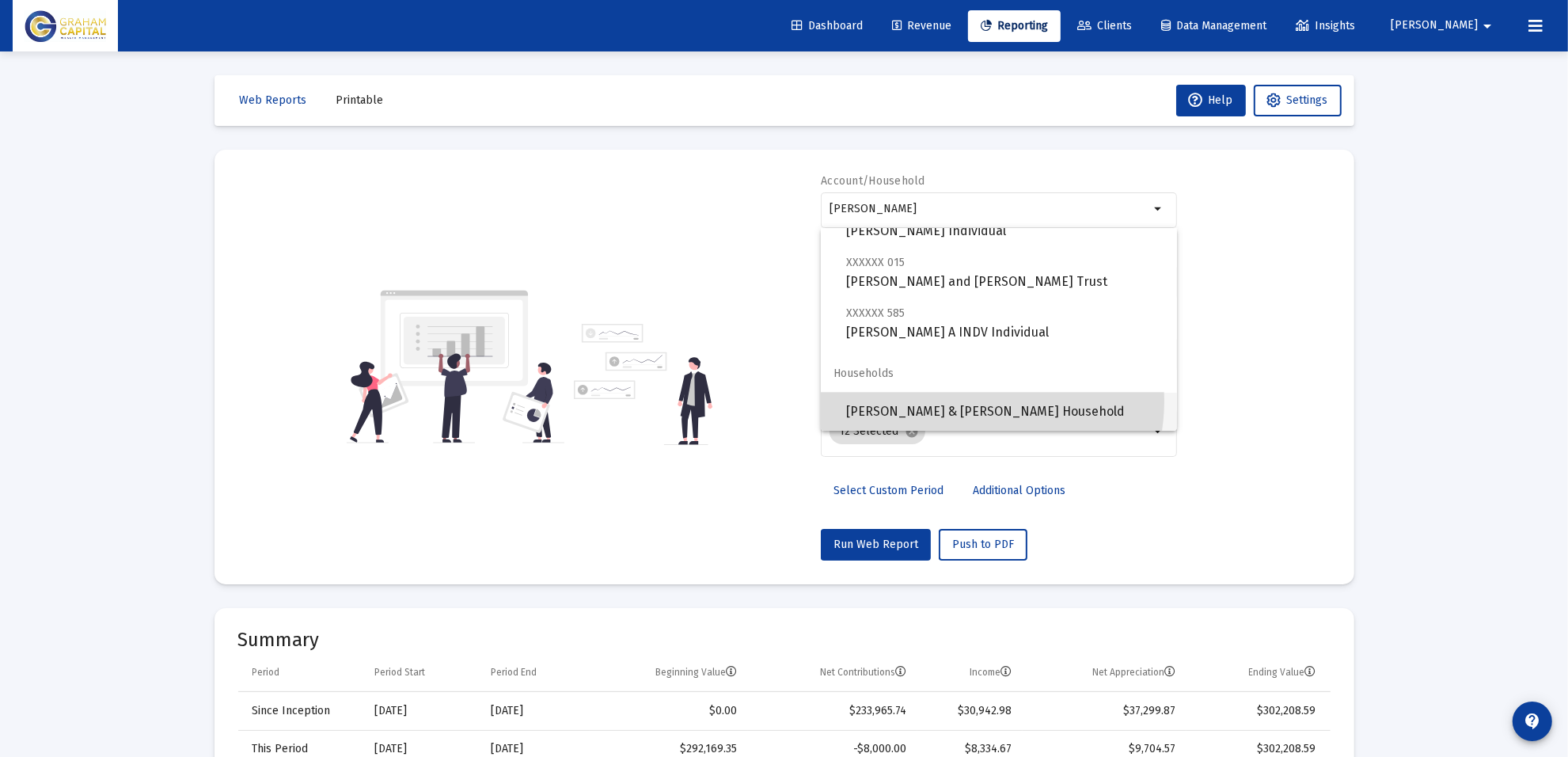
click at [965, 400] on span "[PERSON_NAME] & [PERSON_NAME] Household" at bounding box center [1006, 412] width 318 height 38
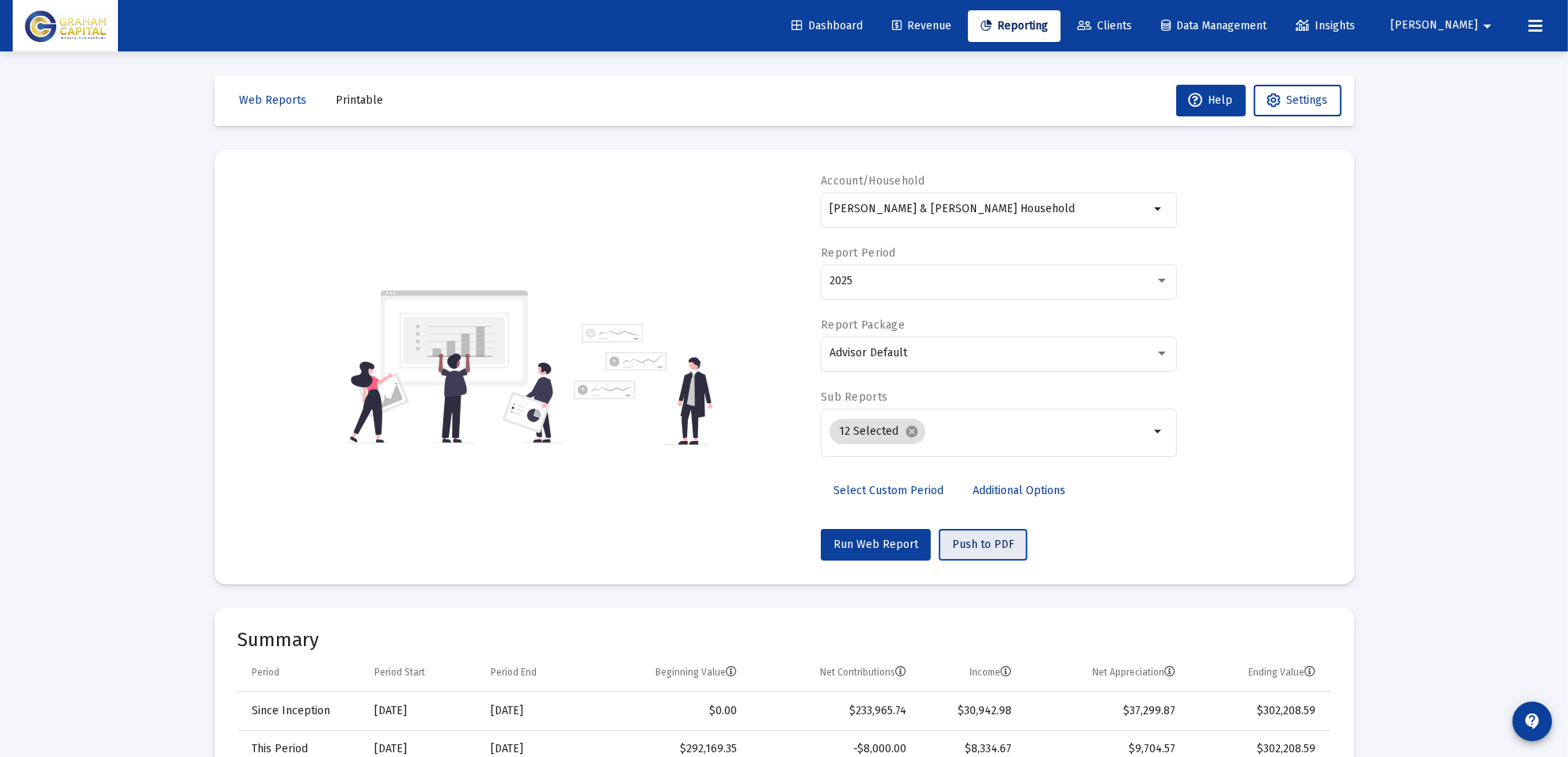
click at [980, 545] on span "Push to PDF" at bounding box center [983, 544] width 61 height 13
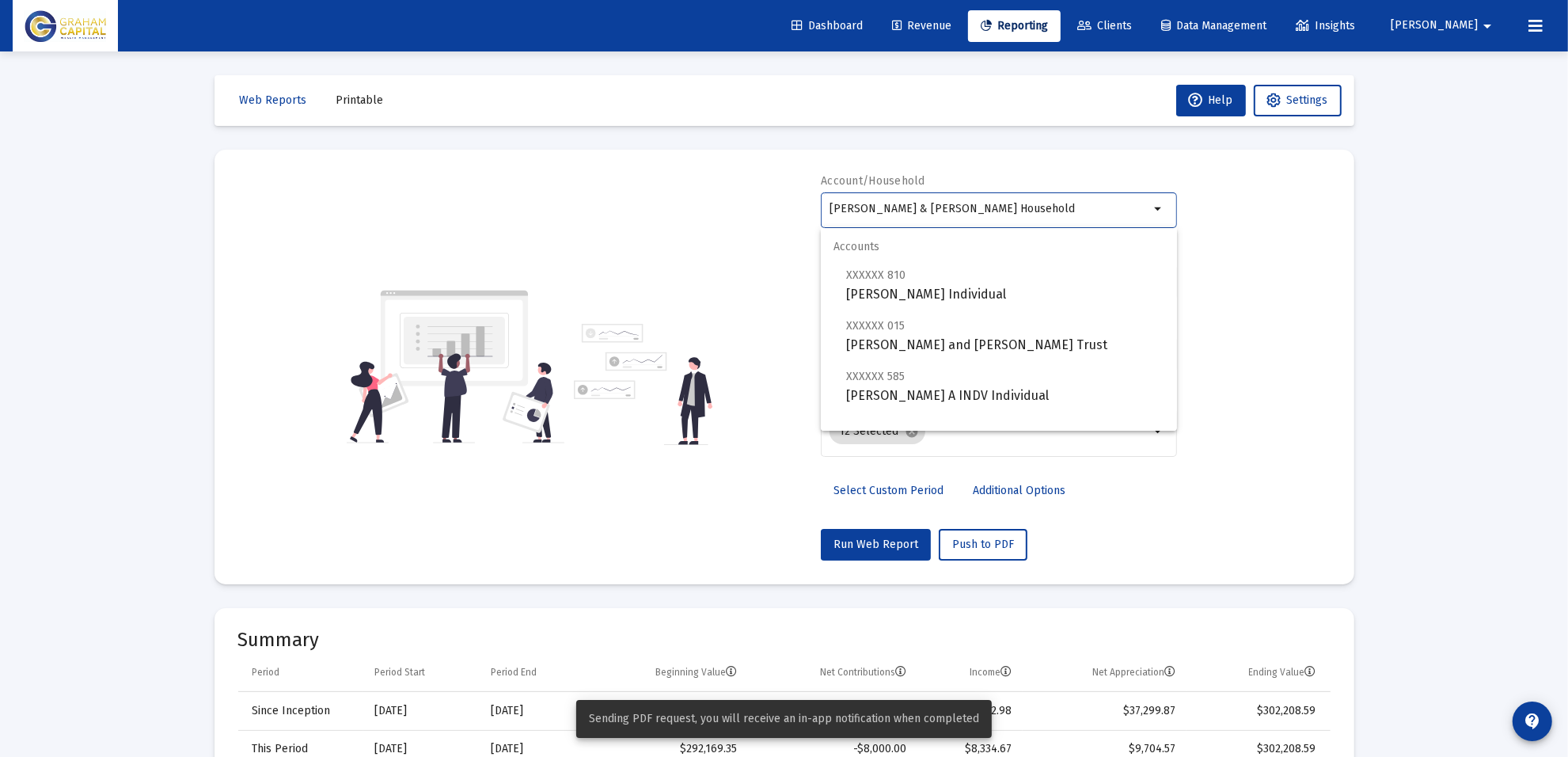
click at [976, 204] on input "[PERSON_NAME] & [PERSON_NAME] Household" at bounding box center [990, 210] width 320 height 13
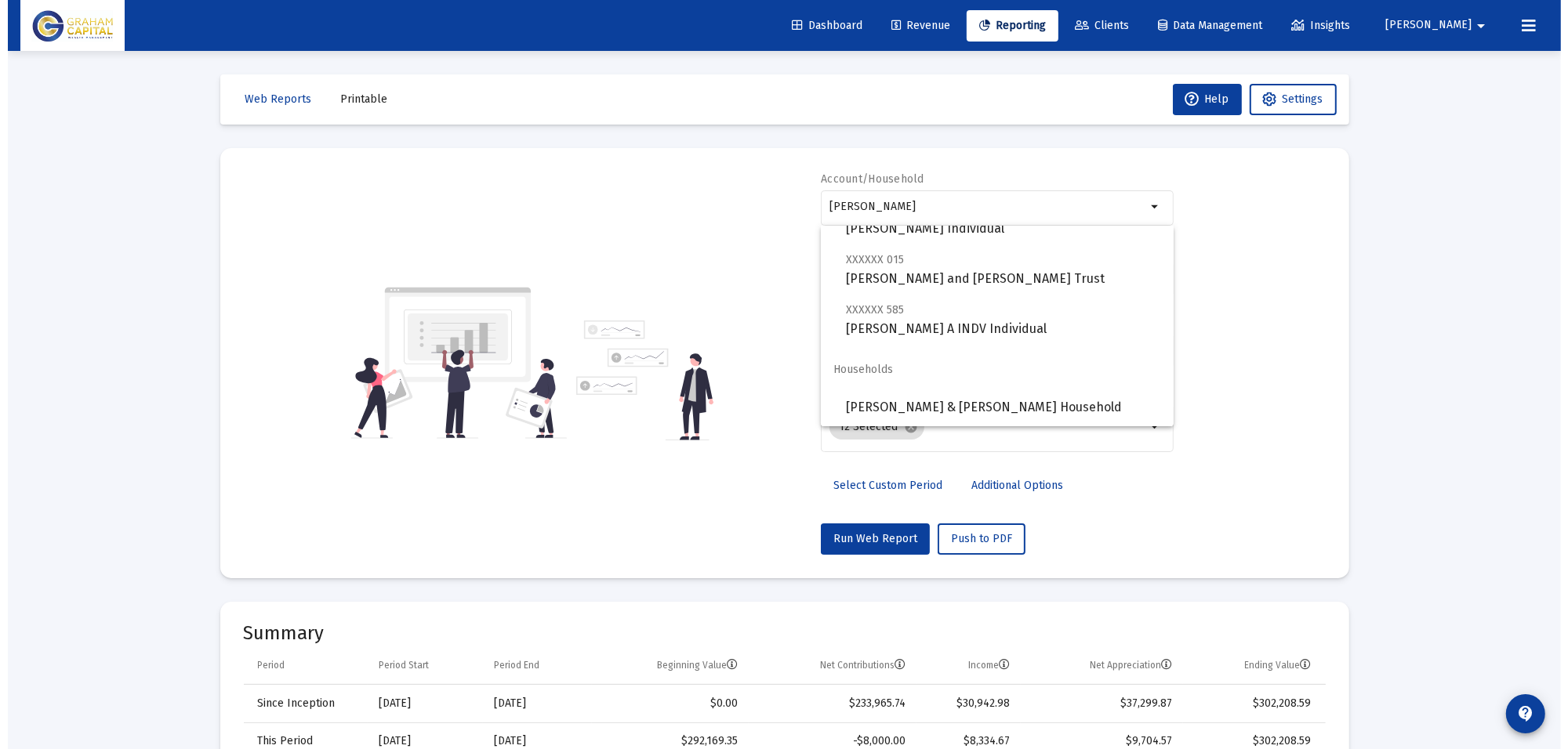
scroll to position [0, 0]
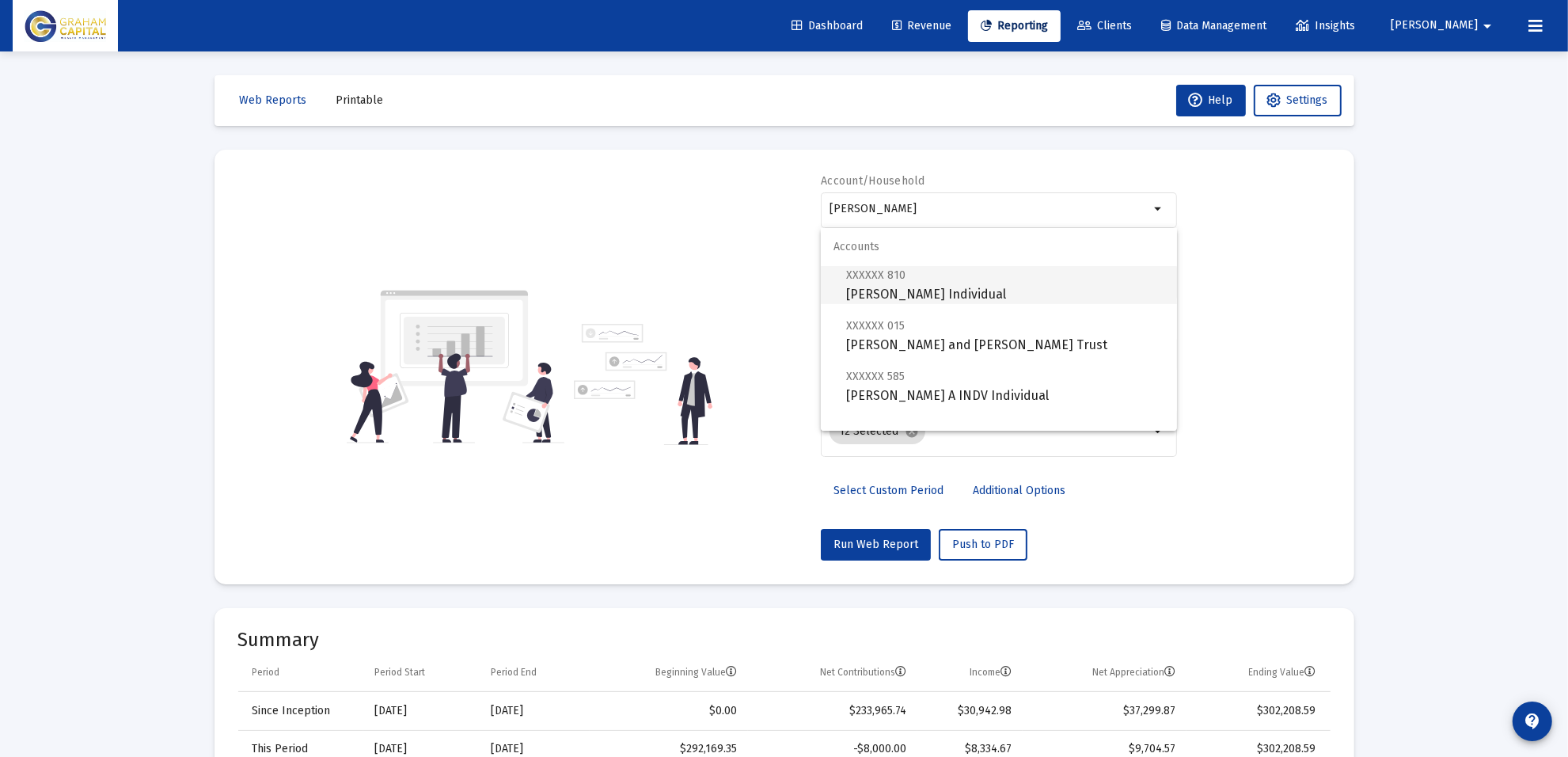
click at [962, 294] on span "XXXXXX 810 [PERSON_NAME] Individual" at bounding box center [1006, 285] width 318 height 39
type input "[PERSON_NAME] Individual"
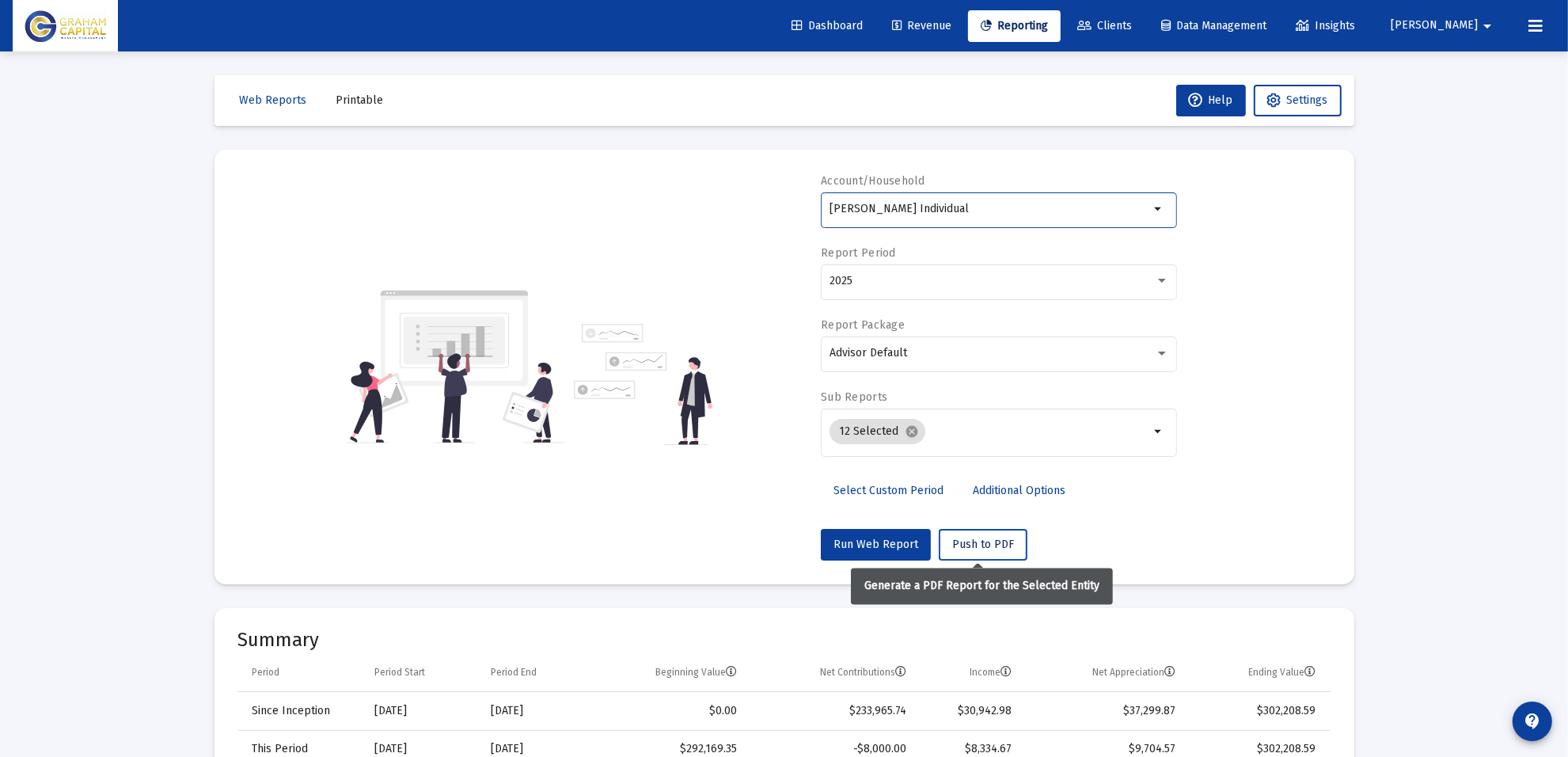
click at [960, 544] on span "Push to PDF" at bounding box center [983, 544] width 61 height 13
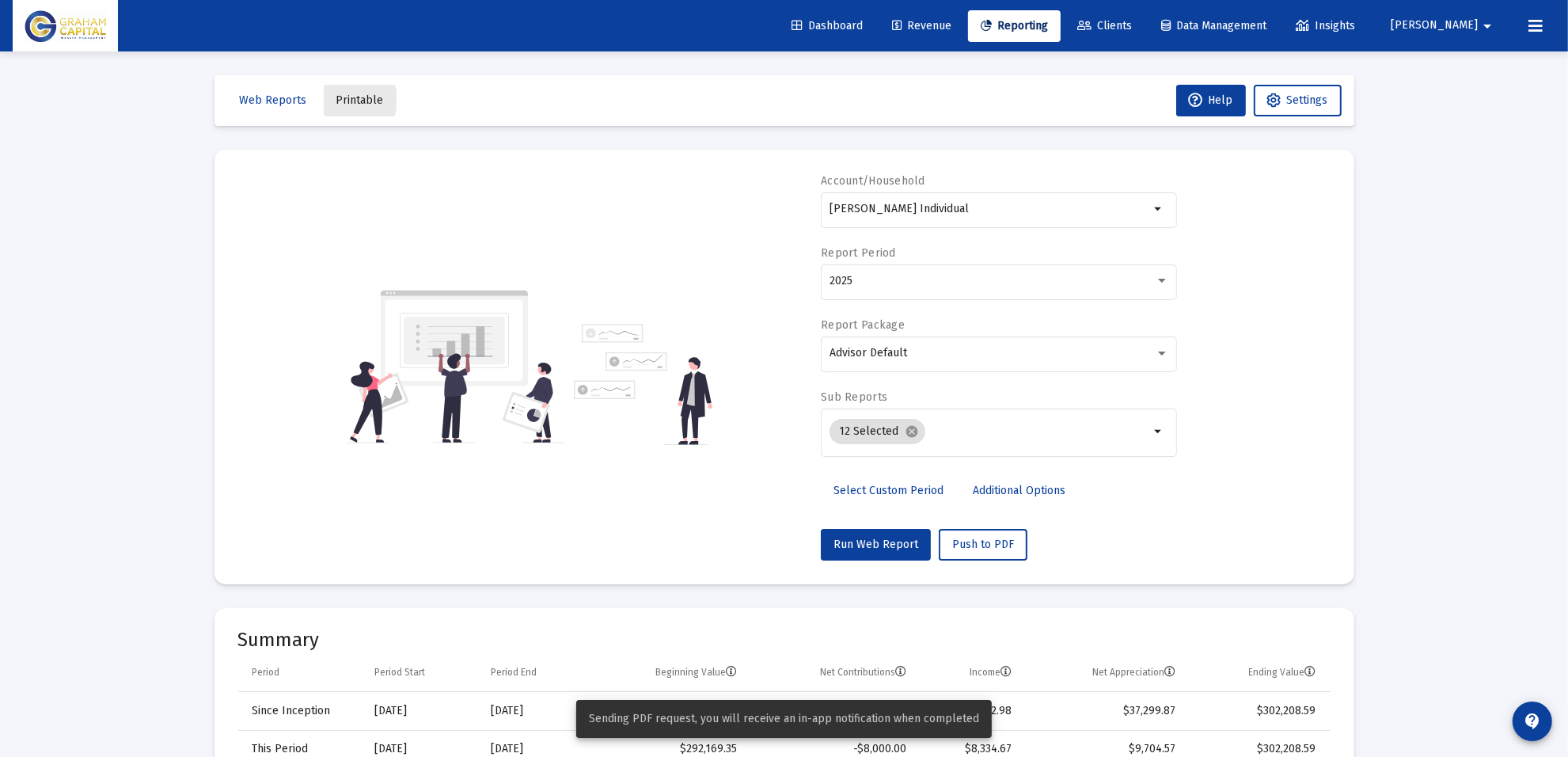
click at [346, 100] on span "Printable" at bounding box center [359, 100] width 47 height 13
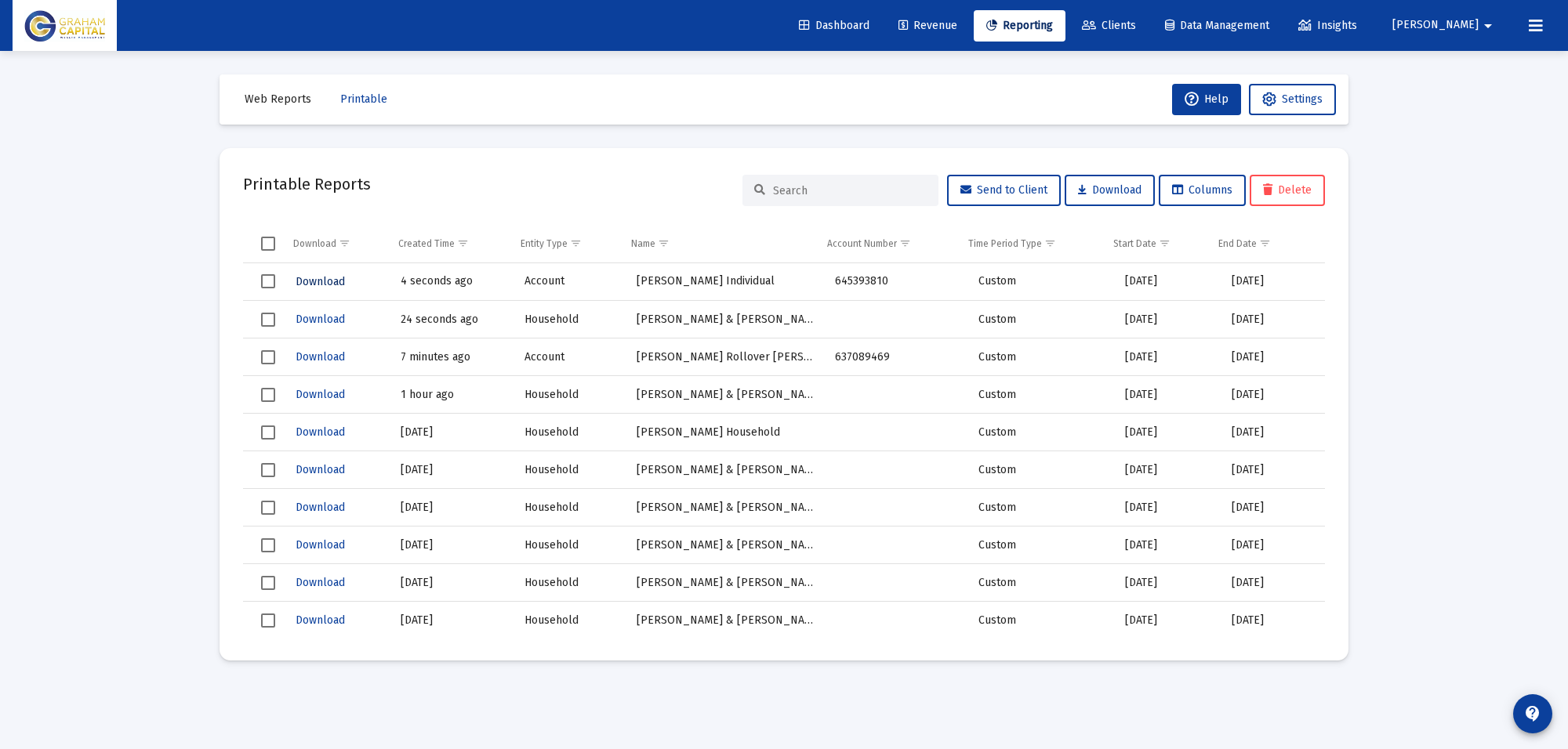
click at [326, 280] on span "Download" at bounding box center [321, 281] width 50 height 13
click at [307, 315] on span "Download" at bounding box center [321, 319] width 50 height 13
click at [308, 355] on span "Download" at bounding box center [321, 357] width 50 height 13
